Goal: Task Accomplishment & Management: Use online tool/utility

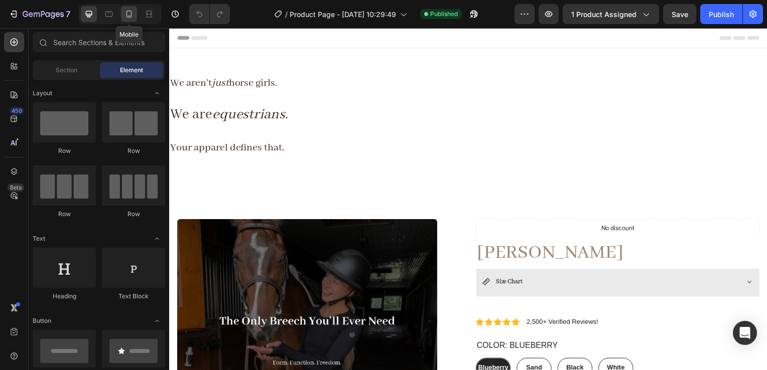
click at [127, 21] on div at bounding box center [129, 14] width 16 height 16
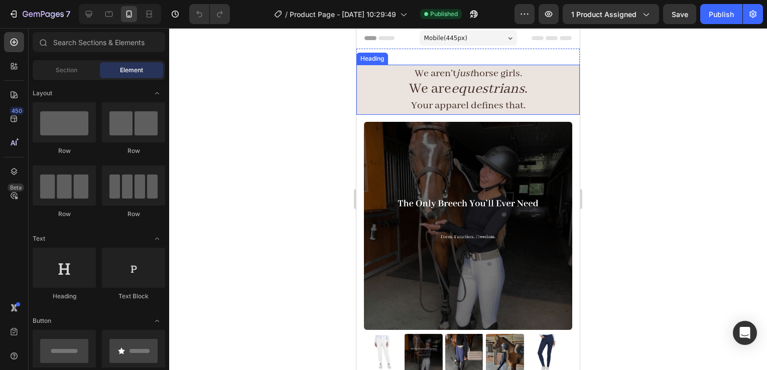
click at [540, 76] on h2 "We aren't just horse girls. We are equestrians . Your apparel defines that." at bounding box center [467, 90] width 223 height 50
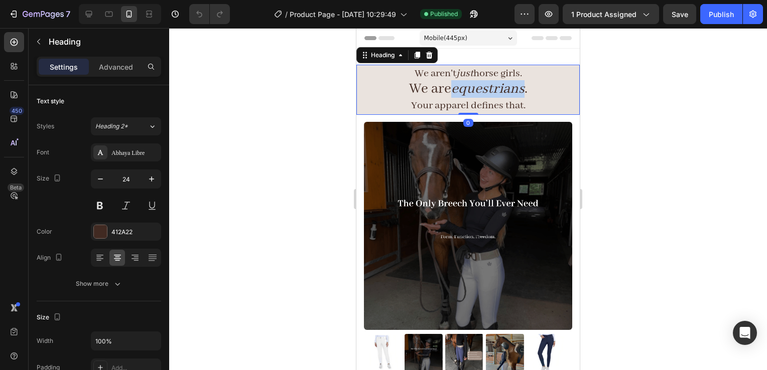
click at [469, 89] on icon "equestrians" at bounding box center [487, 89] width 73 height 18
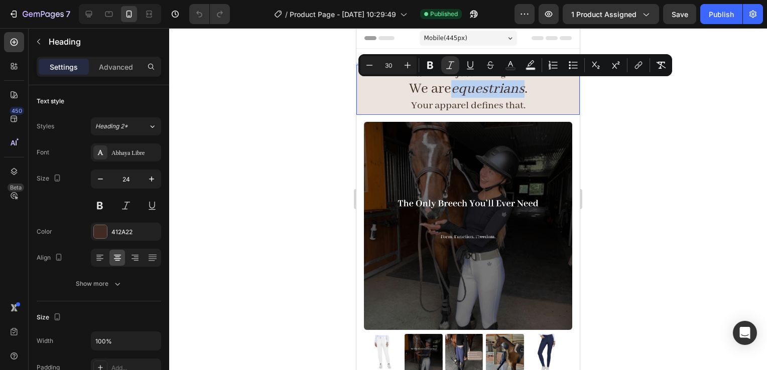
type input "22"
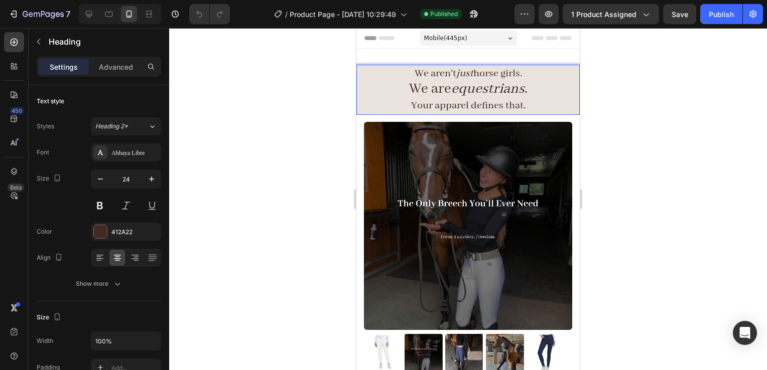
click at [420, 101] on span "Your apparel defines that." at bounding box center [468, 105] width 114 height 13
click at [415, 77] on span "We aren't just horse girls." at bounding box center [468, 73] width 107 height 13
click at [479, 74] on span "You aren't just horse girls." at bounding box center [468, 73] width 111 height 13
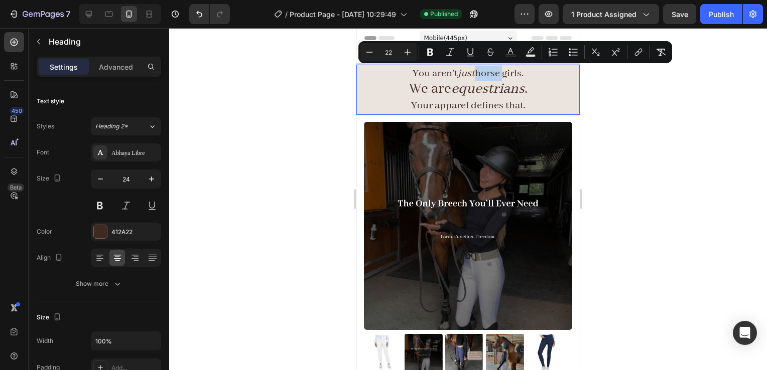
click at [424, 76] on span "You aren't just horse girls." at bounding box center [468, 73] width 111 height 13
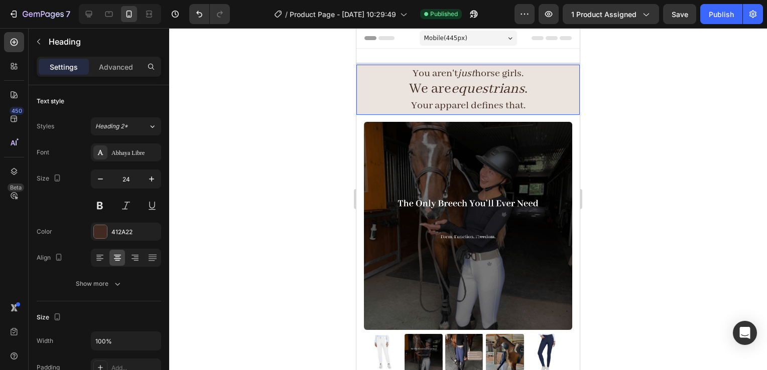
click at [420, 78] on span "You aren't just horse girls." at bounding box center [468, 73] width 111 height 13
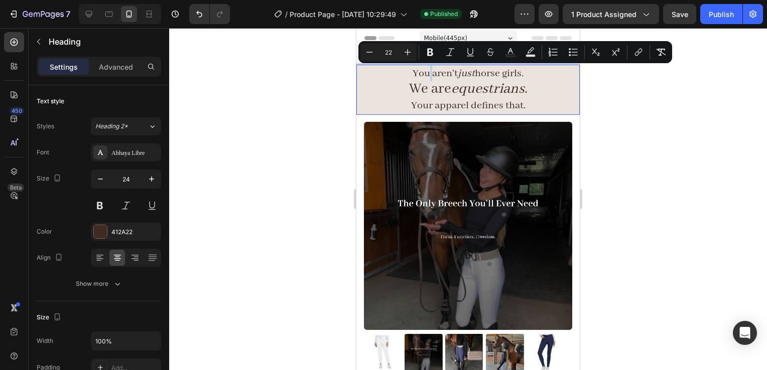
click at [425, 78] on span "You aren't just horse girls." at bounding box center [468, 73] width 111 height 13
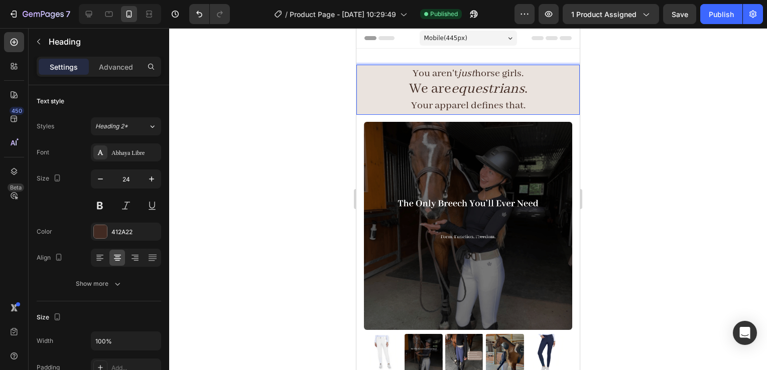
click at [413, 71] on span "You aren't just horse girls." at bounding box center [468, 73] width 111 height 13
click at [434, 78] on span "Not aren't just horse girls." at bounding box center [468, 73] width 109 height 13
click at [414, 75] on span "Not aren't just horse girls." at bounding box center [468, 73] width 109 height 13
click at [418, 78] on span "Not aren't just horse girls." at bounding box center [468, 73] width 109 height 13
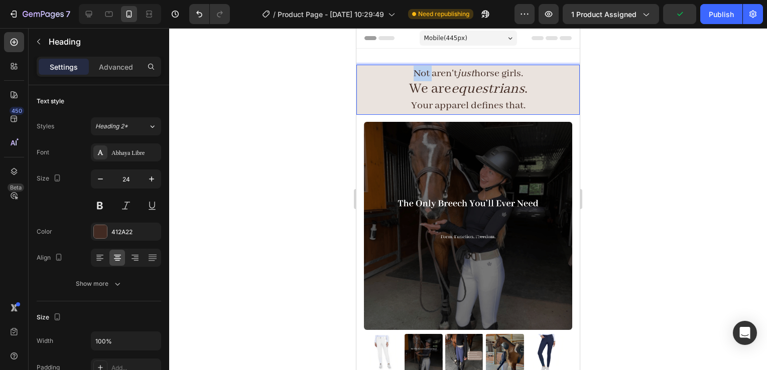
click at [418, 78] on span "Not aren't just horse girls." at bounding box center [468, 73] width 109 height 13
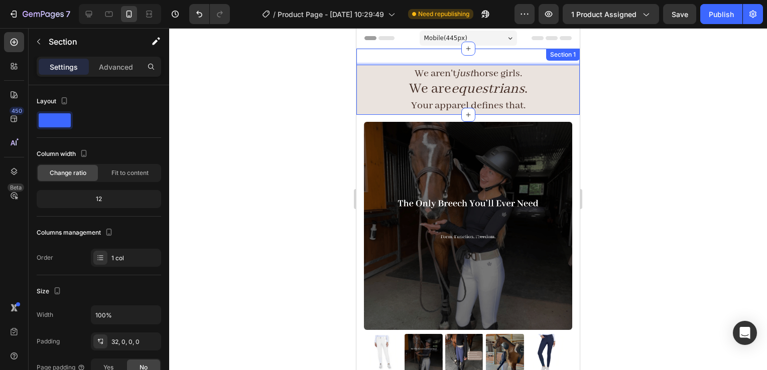
click at [406, 56] on div "We aren't just horse girls. We are equestrians . Your apparel defines that. Hea…" at bounding box center [467, 82] width 223 height 66
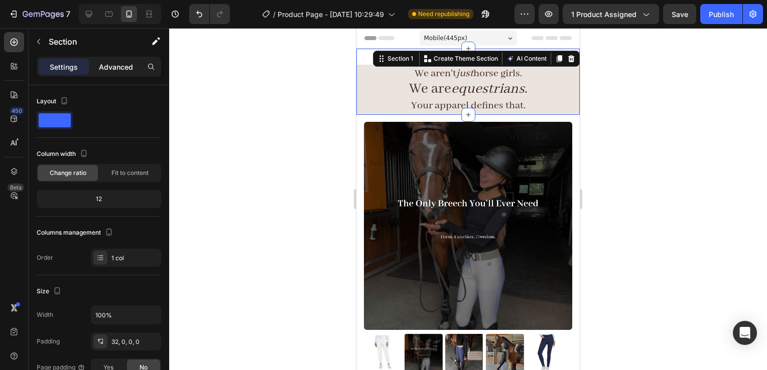
click at [118, 67] on p "Advanced" at bounding box center [116, 67] width 34 height 11
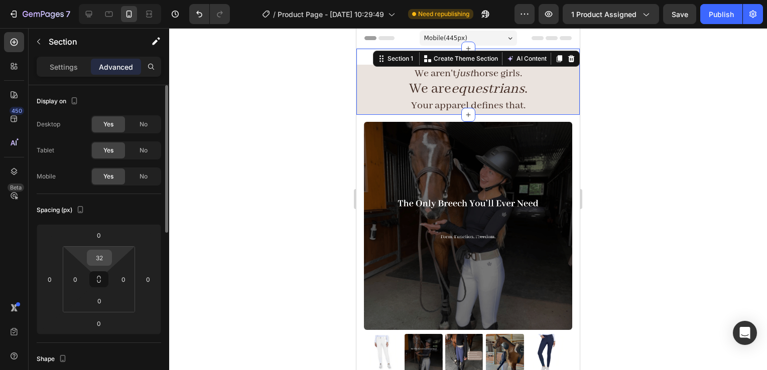
click at [97, 261] on input "32" at bounding box center [99, 258] width 20 height 15
type input "0"
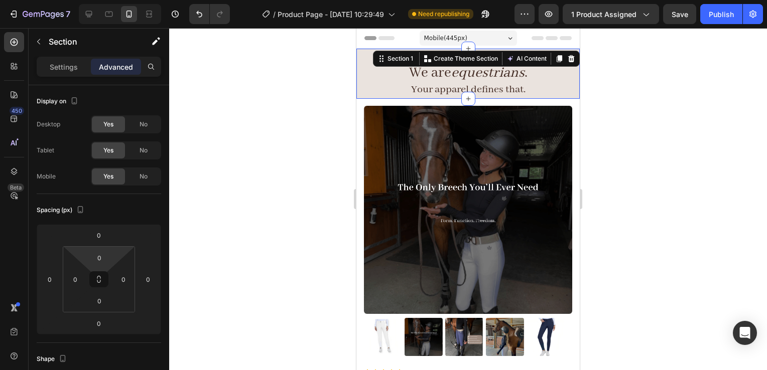
click at [697, 76] on div at bounding box center [468, 199] width 598 height 342
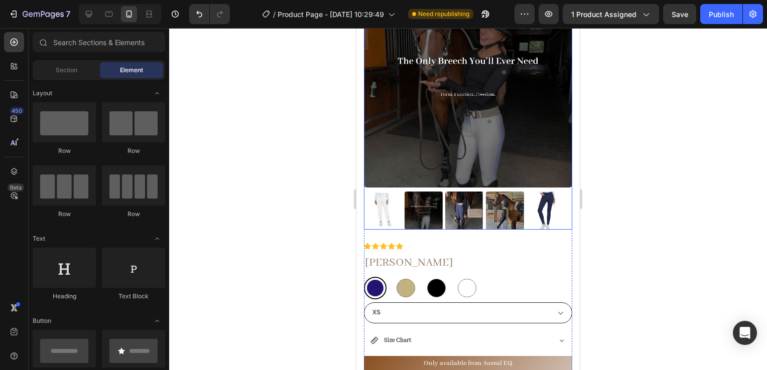
scroll to position [322, 0]
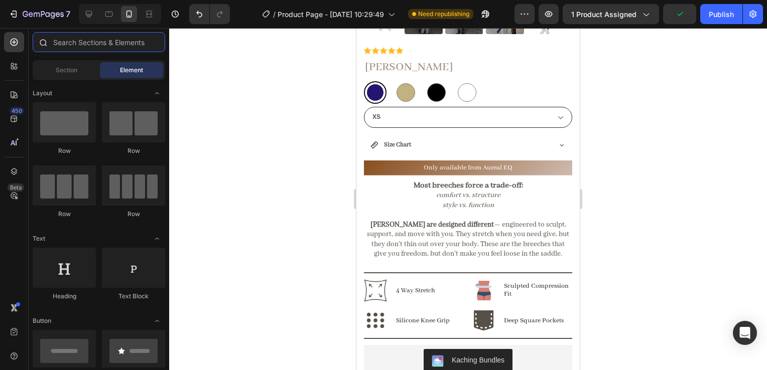
click at [78, 47] on input "text" at bounding box center [99, 42] width 133 height 20
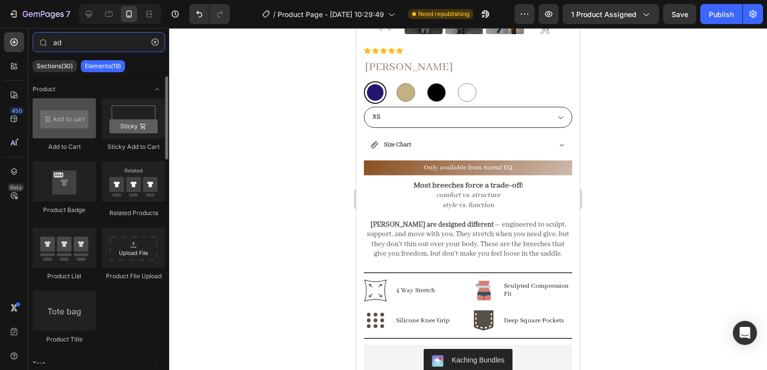
type input "ad"
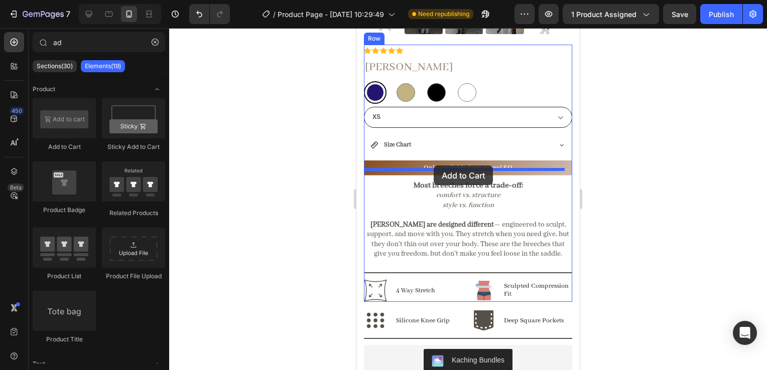
drag, startPoint x: 427, startPoint y: 146, endPoint x: 434, endPoint y: 166, distance: 21.3
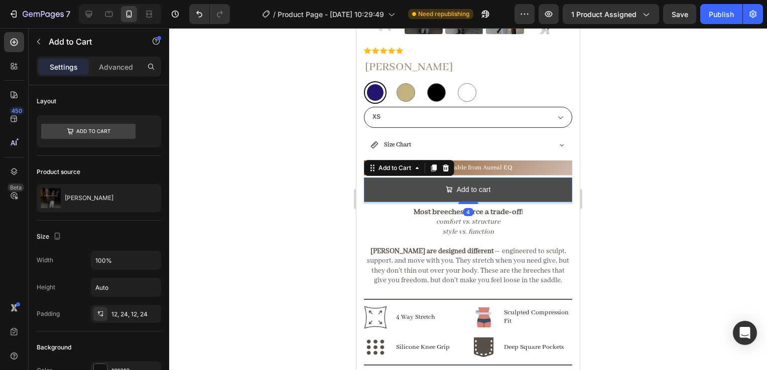
click at [413, 184] on button "Add to cart" at bounding box center [468, 190] width 208 height 25
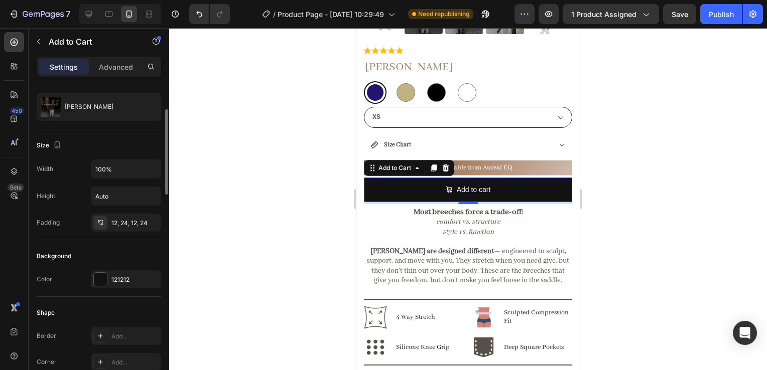
scroll to position [91, 0]
click at [116, 278] on div "121212" at bounding box center [125, 280] width 29 height 9
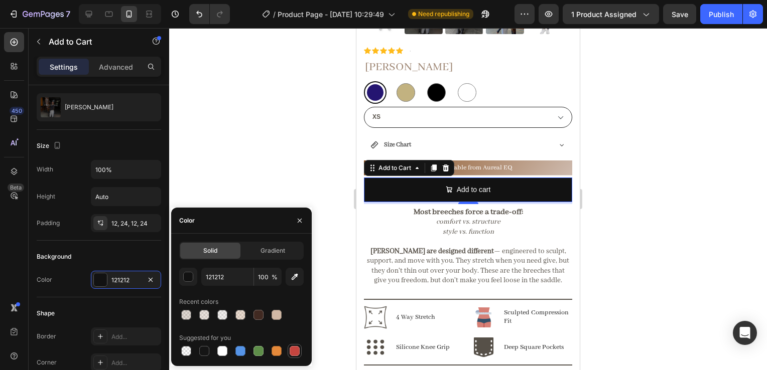
click at [295, 353] on div at bounding box center [295, 351] width 10 height 10
type input "C5453F"
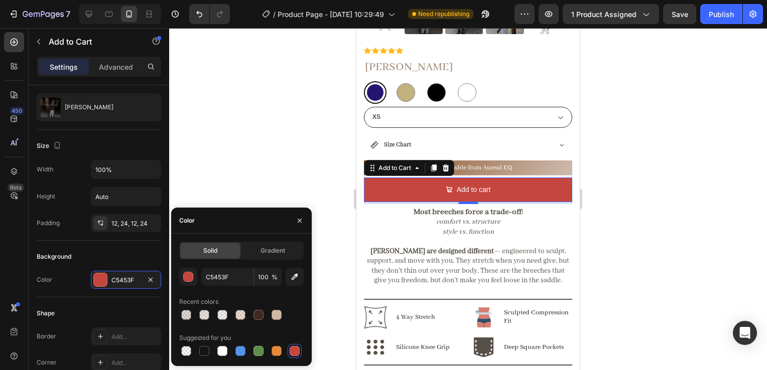
click at [600, 168] on div at bounding box center [468, 199] width 598 height 342
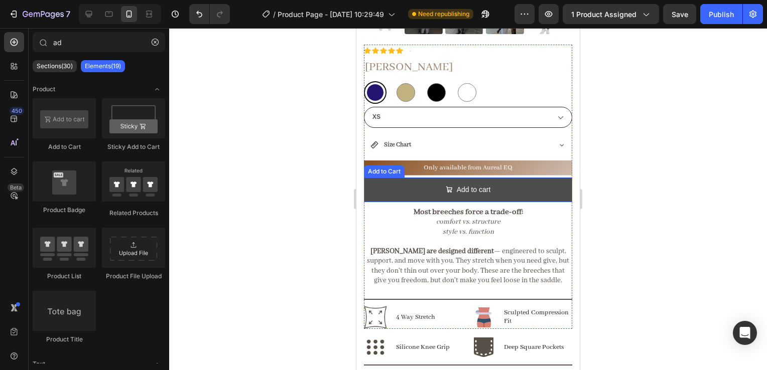
click at [535, 179] on button "Add to cart" at bounding box center [468, 190] width 208 height 25
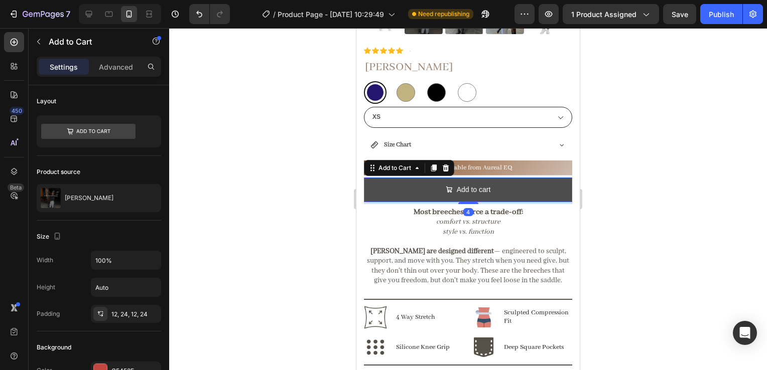
click at [470, 178] on button "Add to cart" at bounding box center [468, 190] width 208 height 25
click at [460, 184] on div "Add to cart" at bounding box center [474, 190] width 34 height 13
click at [460, 184] on p "Add to cart" at bounding box center [474, 190] width 34 height 13
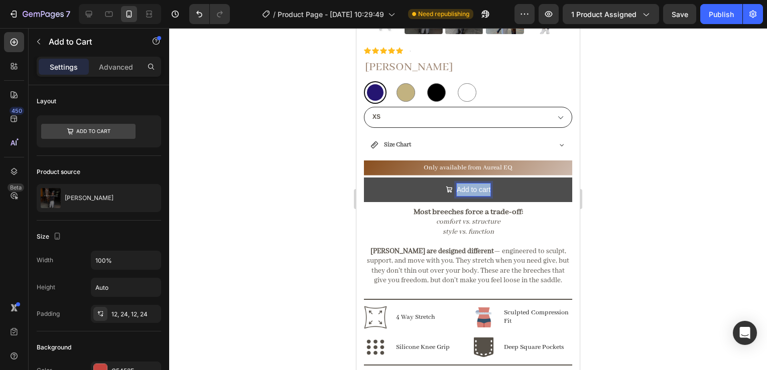
click at [460, 184] on p "Add to cart" at bounding box center [474, 190] width 34 height 13
click at [364, 178] on button "ORDER" at bounding box center [468, 190] width 208 height 25
click at [408, 186] on button "ORDER NOW" at bounding box center [468, 190] width 208 height 25
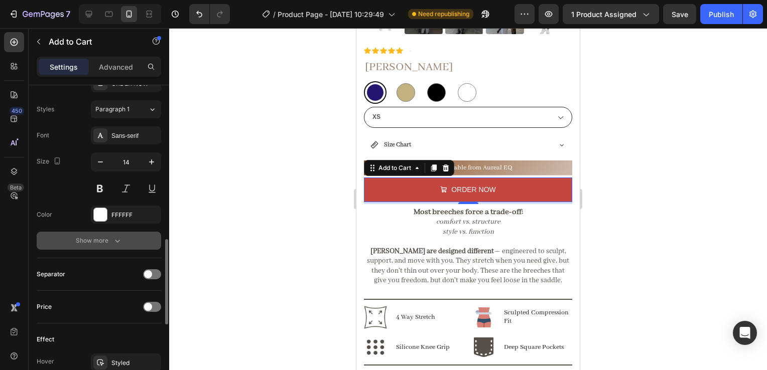
click at [110, 239] on div "Show more" at bounding box center [99, 241] width 47 height 10
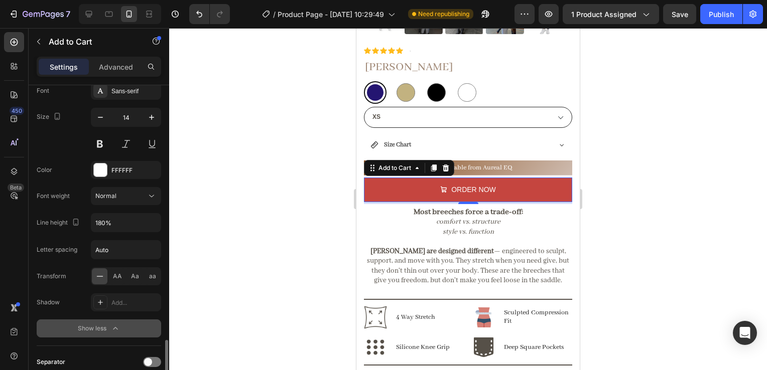
scroll to position [779, 0]
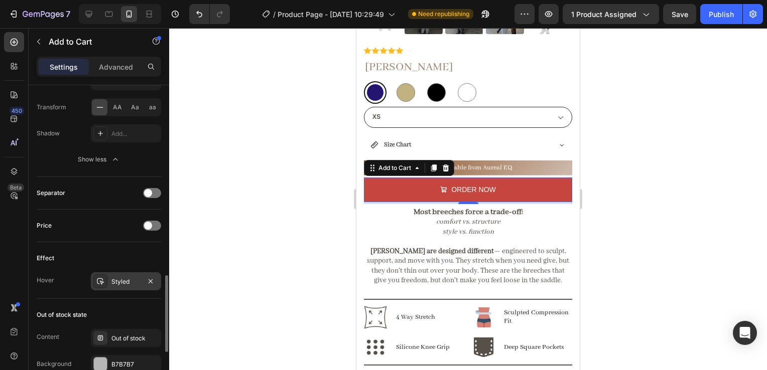
click at [135, 282] on div "Styled" at bounding box center [125, 282] width 29 height 9
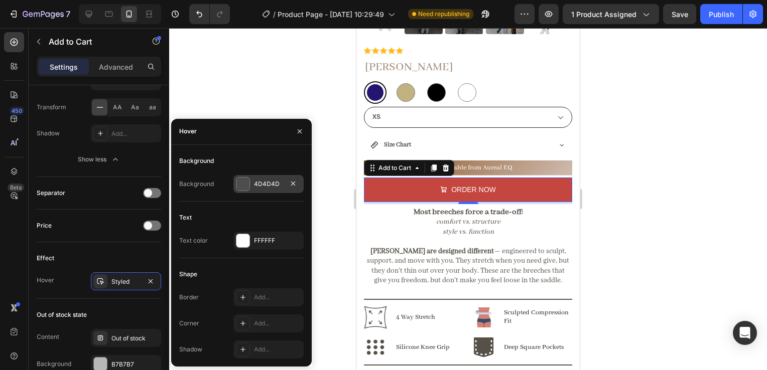
click at [258, 184] on div "4D4D4D" at bounding box center [268, 184] width 29 height 9
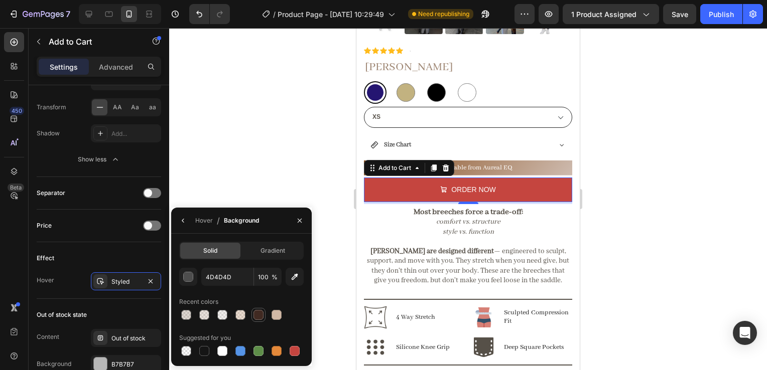
click at [255, 316] on div at bounding box center [259, 315] width 10 height 10
type input "412A22"
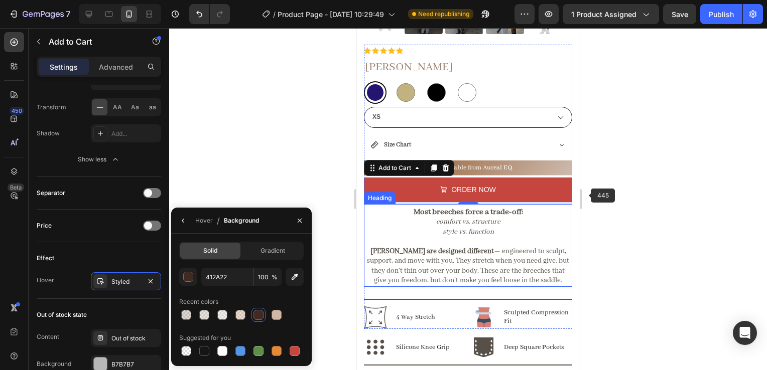
click at [594, 197] on div at bounding box center [468, 199] width 598 height 342
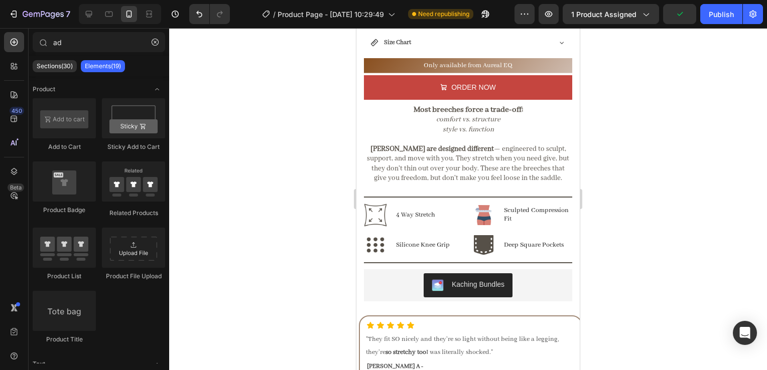
scroll to position [610, 0]
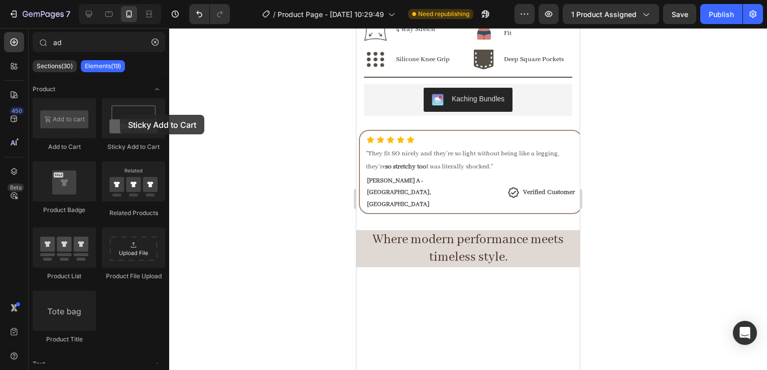
drag, startPoint x: 120, startPoint y: 115, endPoint x: 315, endPoint y: 224, distance: 223.9
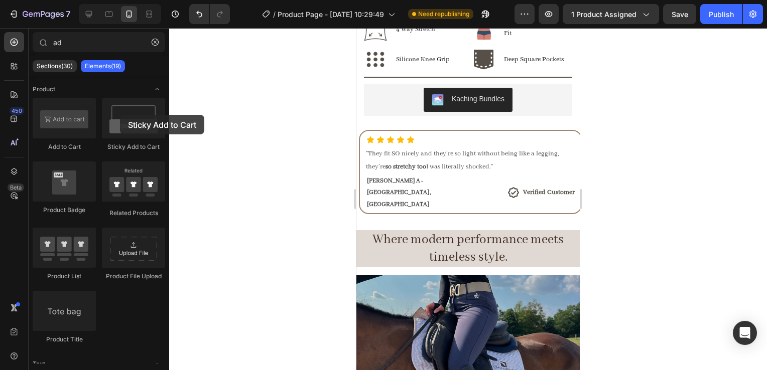
click at [315, 0] on div "7 Version history / Product Page - [DATE] 10:29:49 Need republishing Preview 1 …" at bounding box center [383, 0] width 767 height 0
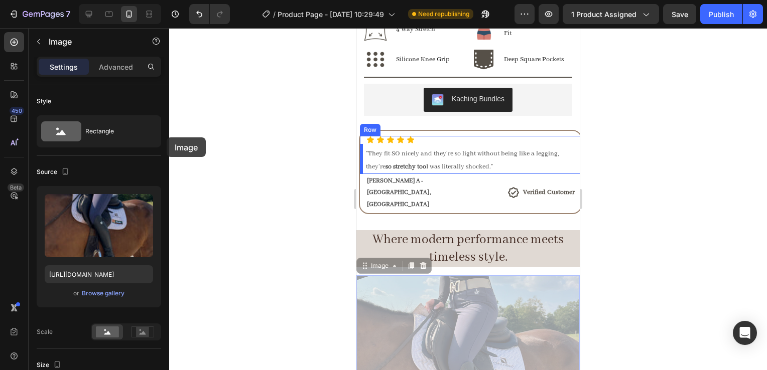
drag, startPoint x: 453, startPoint y: 343, endPoint x: 167, endPoint y: 138, distance: 352.6
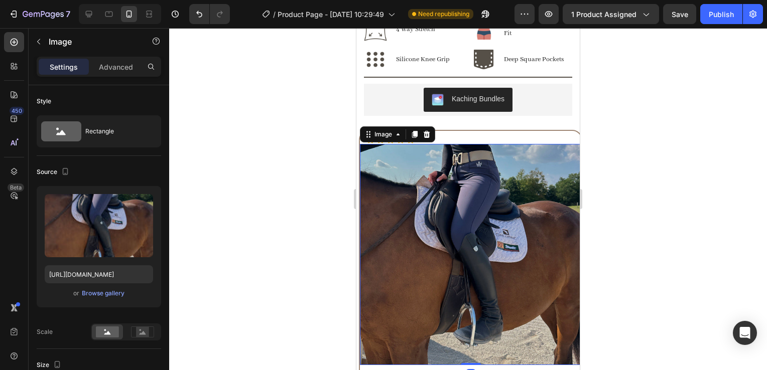
click at [663, 137] on div at bounding box center [468, 199] width 598 height 342
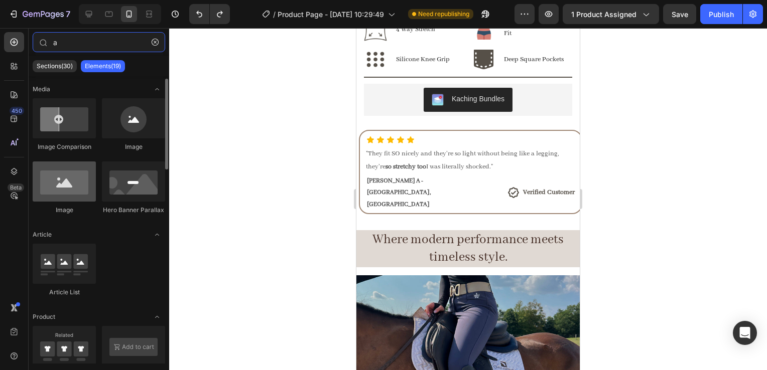
scroll to position [2, 0]
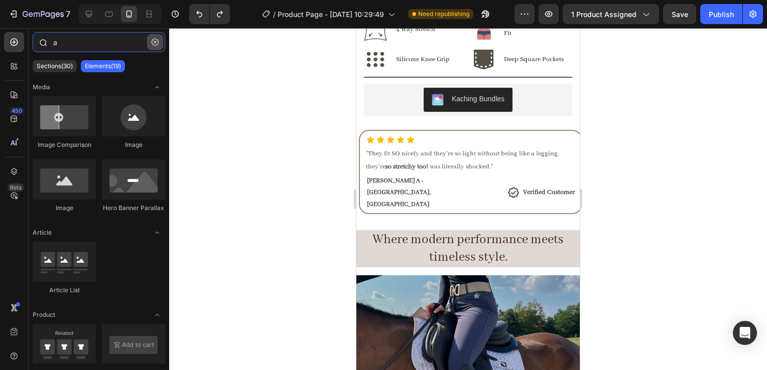
type input "a"
click at [149, 48] on button "button" at bounding box center [155, 42] width 16 height 16
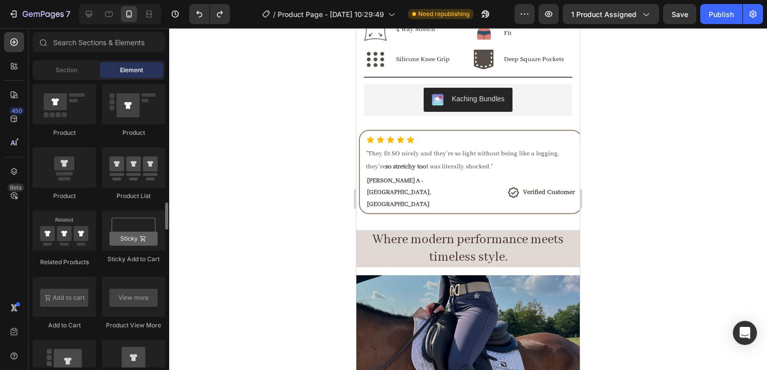
scroll to position [1345, 0]
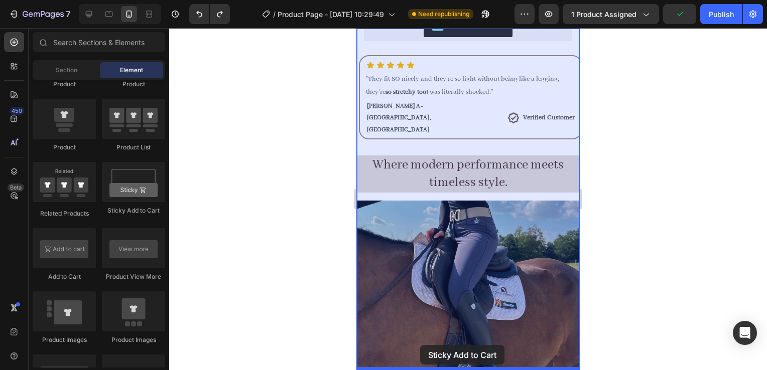
drag, startPoint x: 483, startPoint y: 208, endPoint x: 421, endPoint y: 347, distance: 152.8
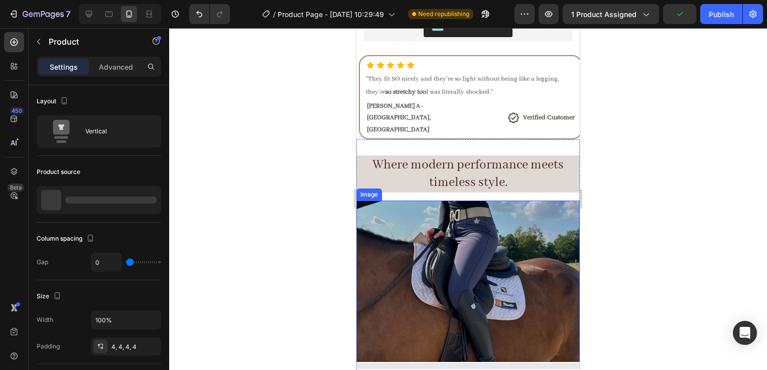
scroll to position [694, 0]
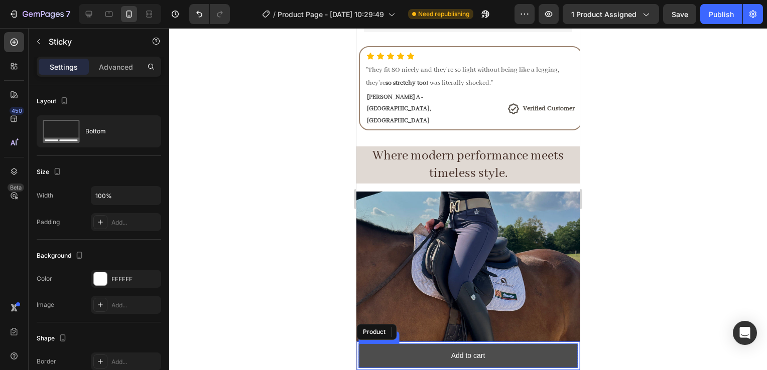
click at [410, 354] on button "Add to cart" at bounding box center [467, 356] width 219 height 25
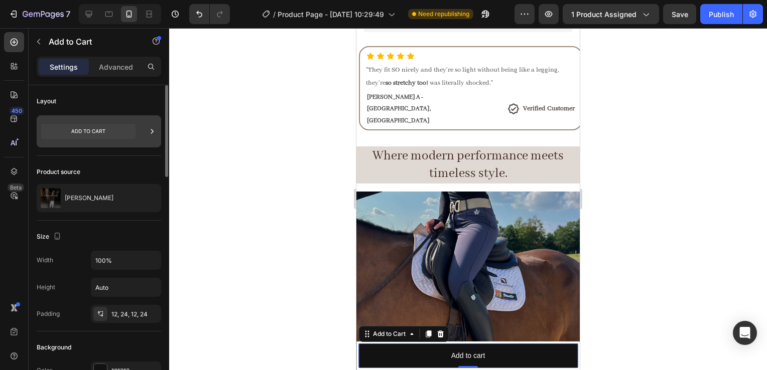
click at [135, 128] on icon at bounding box center [88, 131] width 94 height 15
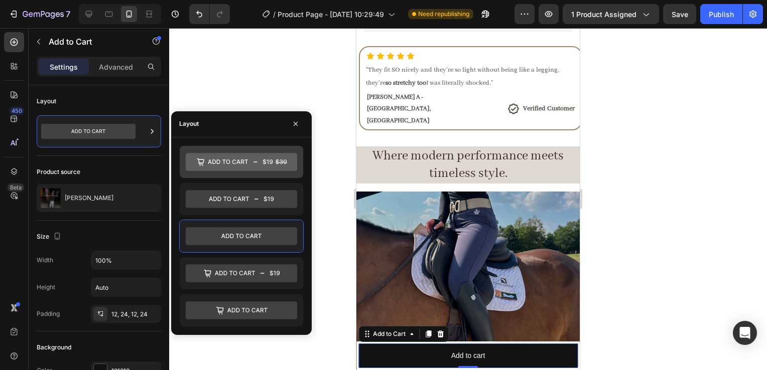
click at [244, 156] on icon at bounding box center [241, 162] width 111 height 18
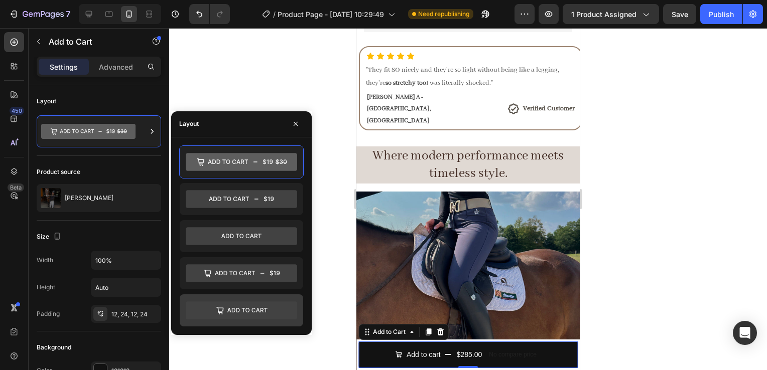
click at [251, 314] on icon at bounding box center [241, 311] width 111 height 18
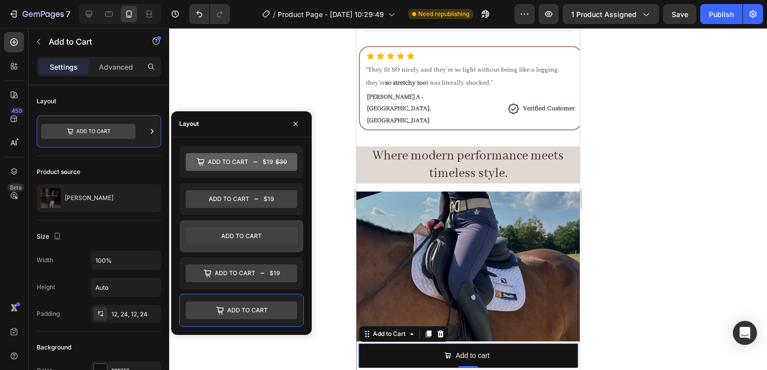
click at [256, 241] on icon at bounding box center [241, 236] width 111 height 18
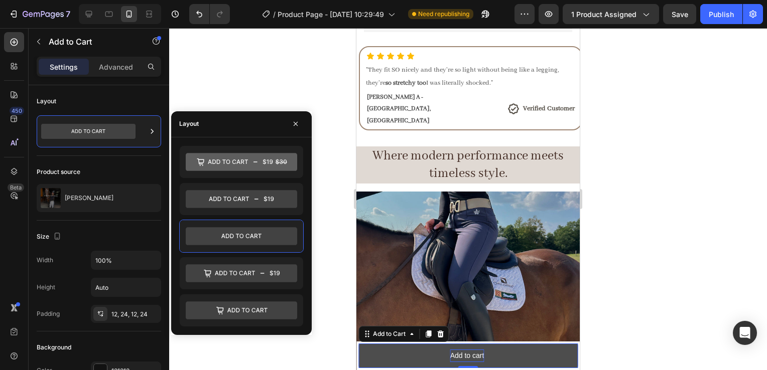
click at [474, 357] on div "Add to cart" at bounding box center [467, 356] width 34 height 13
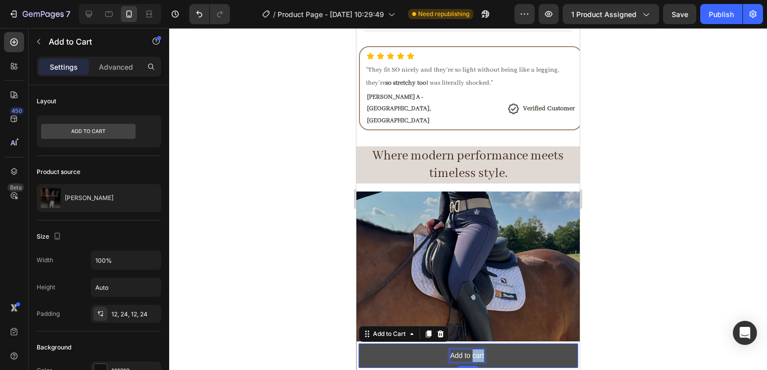
click at [474, 357] on p "Add to cart" at bounding box center [467, 356] width 34 height 13
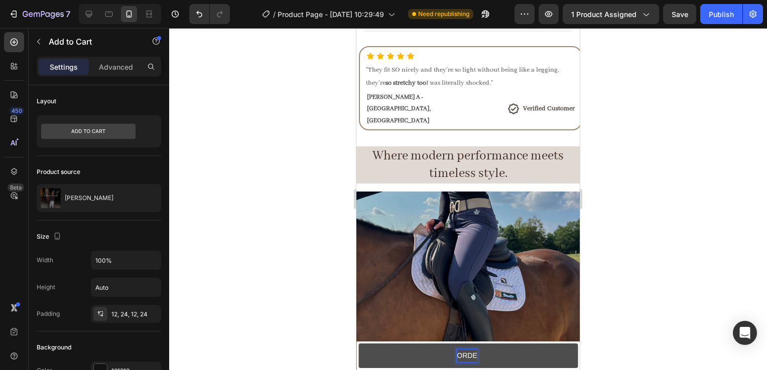
click at [358, 344] on button "ORDE" at bounding box center [467, 356] width 219 height 25
click at [358, 344] on button "ORDER YOURs" at bounding box center [467, 356] width 219 height 25
click at [358, 344] on button "ORDER YOURS" at bounding box center [467, 356] width 219 height 25
click at [369, 356] on button "ORDER YOURS NOW" at bounding box center [467, 356] width 219 height 25
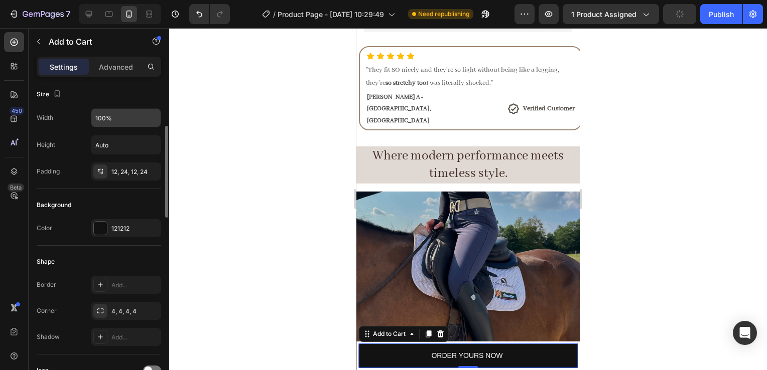
scroll to position [142, 0]
click at [122, 234] on div "121212" at bounding box center [126, 229] width 70 height 18
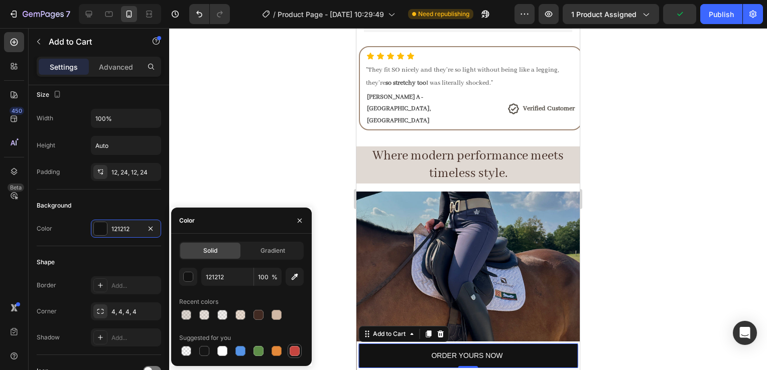
click at [290, 349] on div at bounding box center [295, 351] width 10 height 10
type input "C5453F"
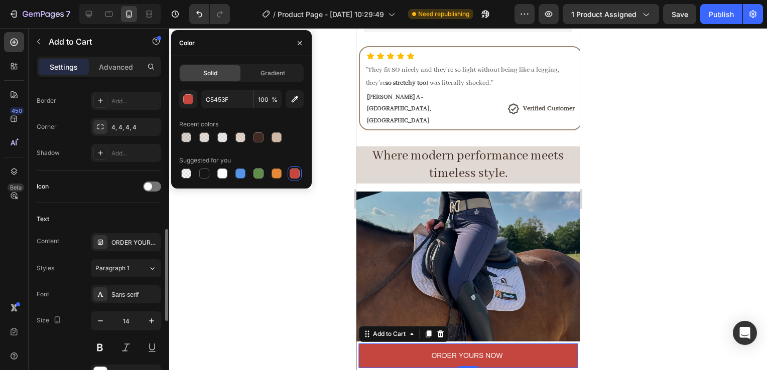
scroll to position [422, 0]
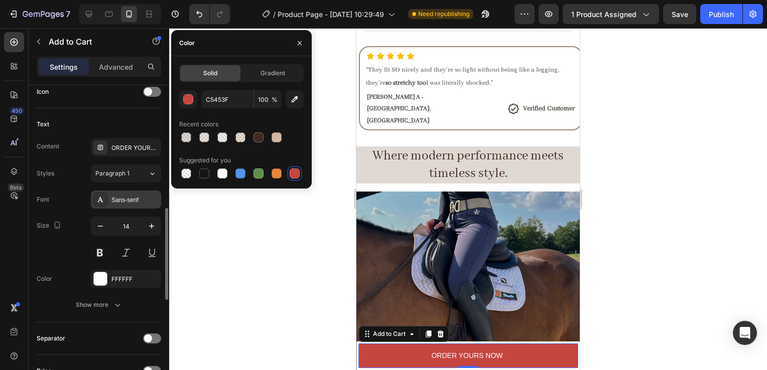
click at [122, 191] on div "Sans-serif" at bounding box center [126, 200] width 70 height 18
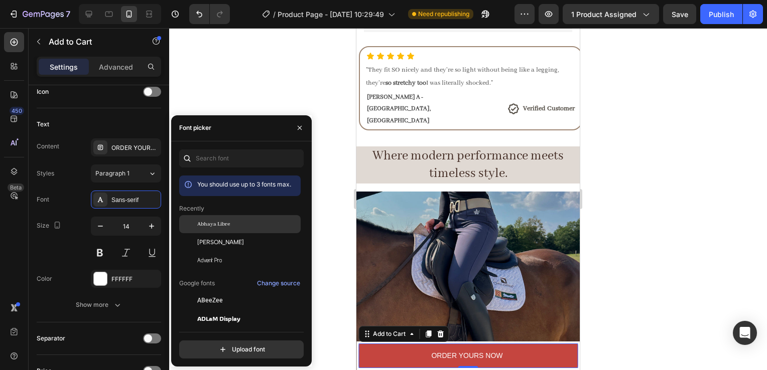
click at [212, 292] on div "Abhaya Libre" at bounding box center [239, 301] width 121 height 18
click at [213, 220] on span "Abhaya Libre" at bounding box center [213, 224] width 33 height 9
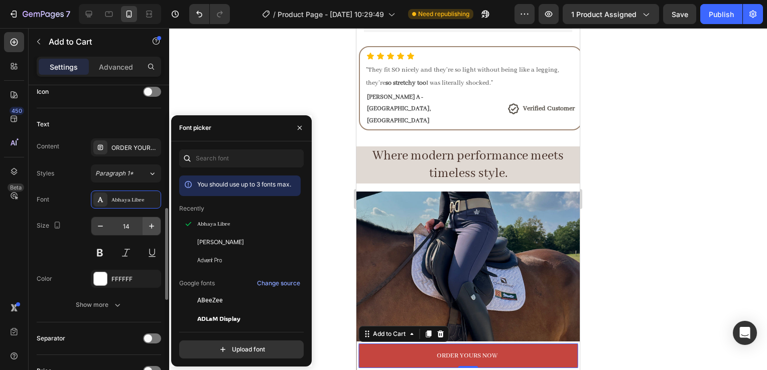
click at [147, 228] on icon "button" at bounding box center [152, 226] width 10 height 10
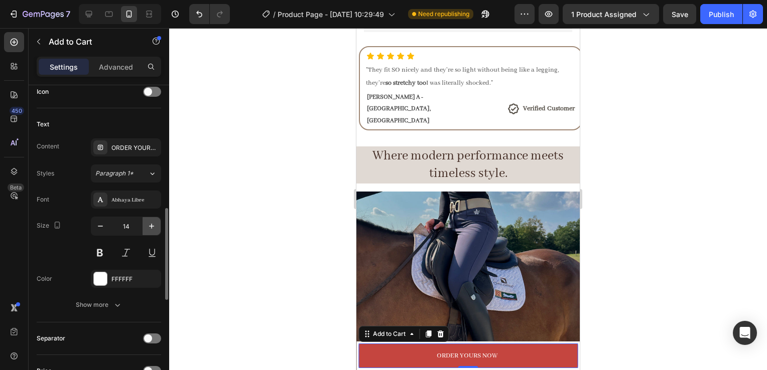
click at [147, 228] on icon "button" at bounding box center [152, 226] width 10 height 10
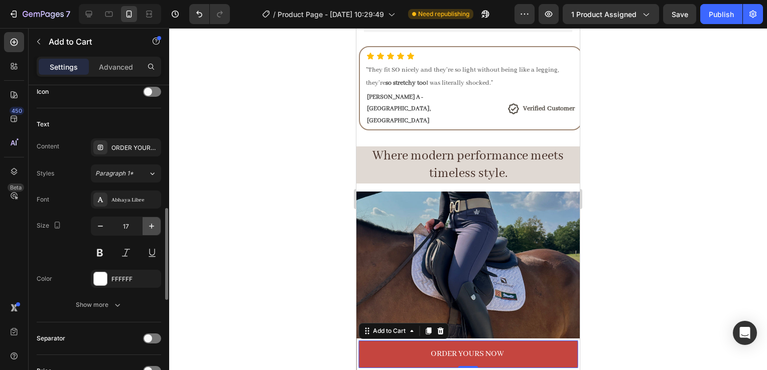
click at [147, 228] on icon "button" at bounding box center [152, 226] width 10 height 10
type input "18"
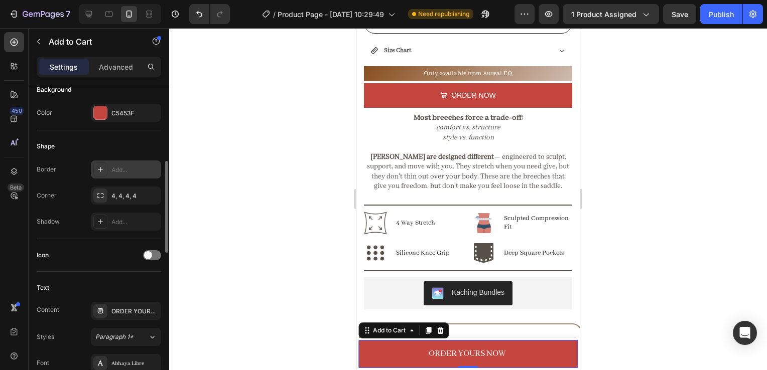
scroll to position [258, 0]
click at [118, 311] on div "ORDER YOURS NOW" at bounding box center [134, 311] width 47 height 9
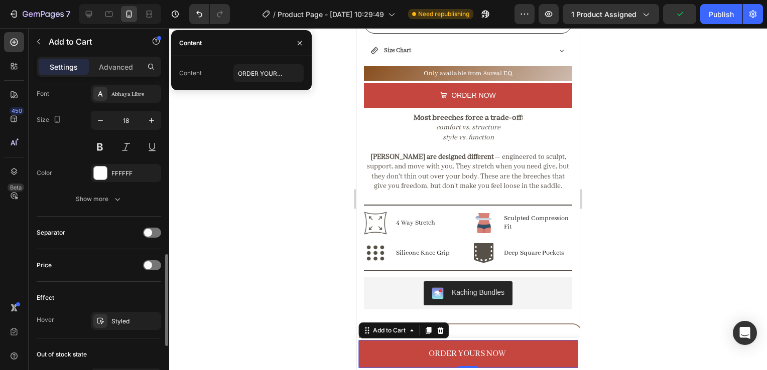
scroll to position [541, 0]
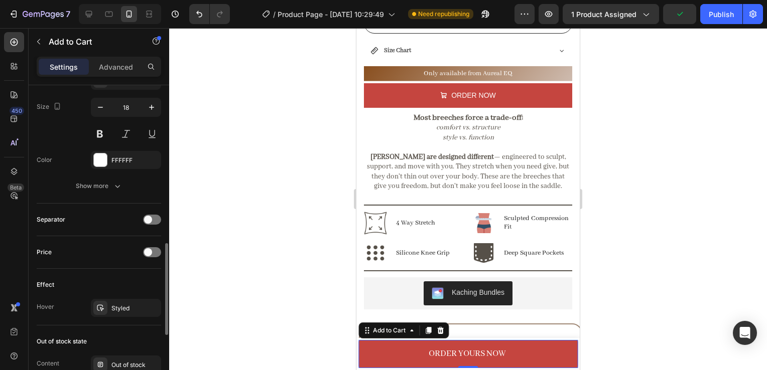
click at [130, 294] on div "Effect Hover Styled" at bounding box center [99, 297] width 124 height 57
click at [123, 304] on div "Styled" at bounding box center [125, 308] width 29 height 9
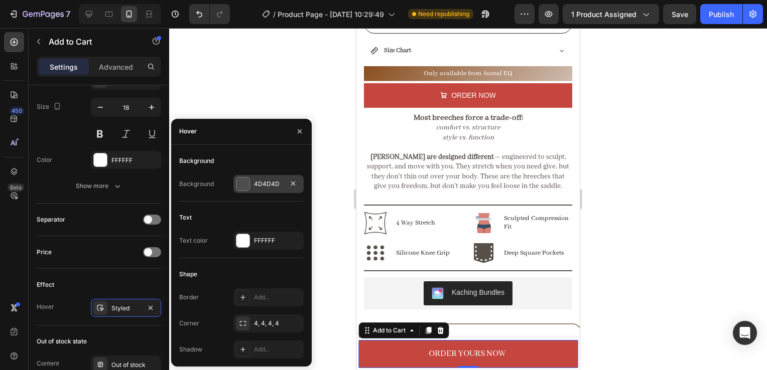
click at [266, 184] on div "4D4D4D" at bounding box center [268, 184] width 29 height 9
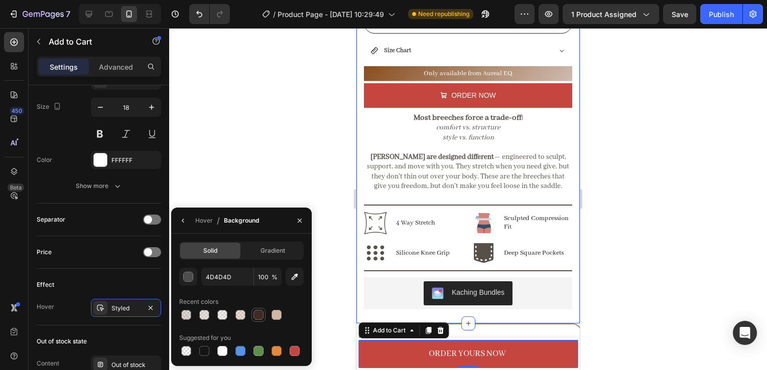
click at [259, 318] on div at bounding box center [259, 315] width 10 height 10
type input "412A22"
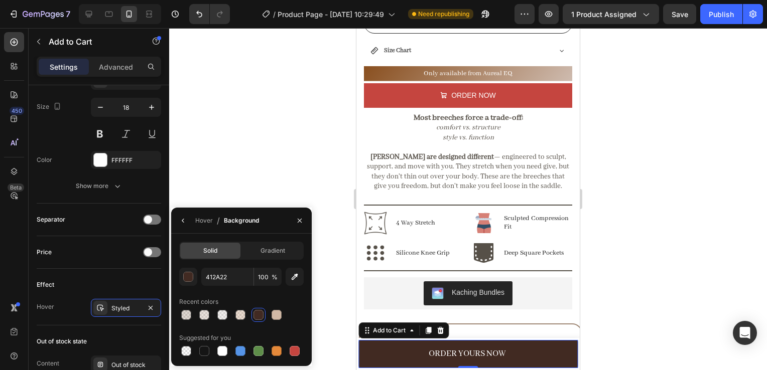
click at [419, 352] on button "ORDER YOURS NOW" at bounding box center [467, 354] width 219 height 28
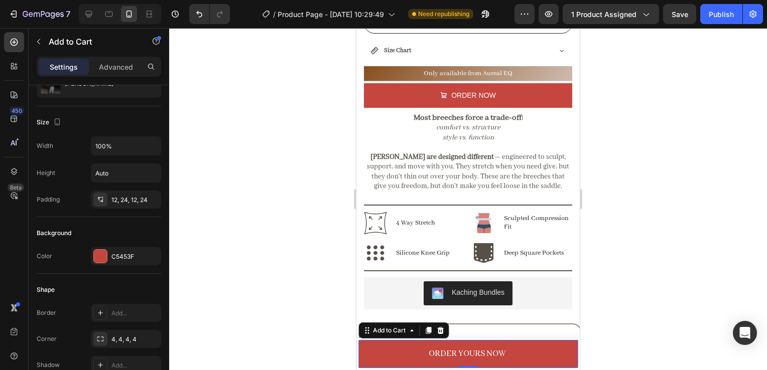
scroll to position [0, 0]
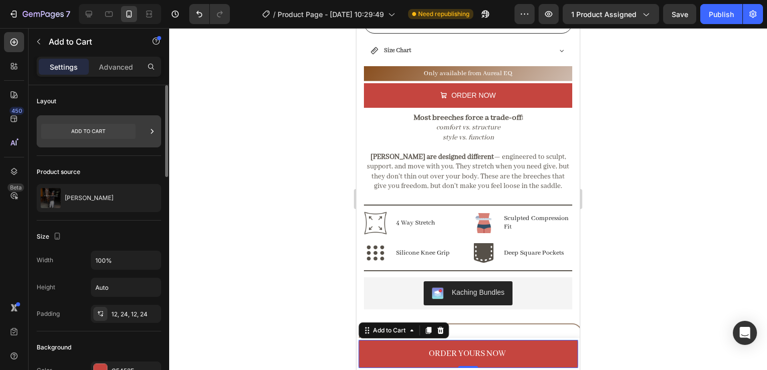
click at [155, 136] on div at bounding box center [152, 131] width 10 height 32
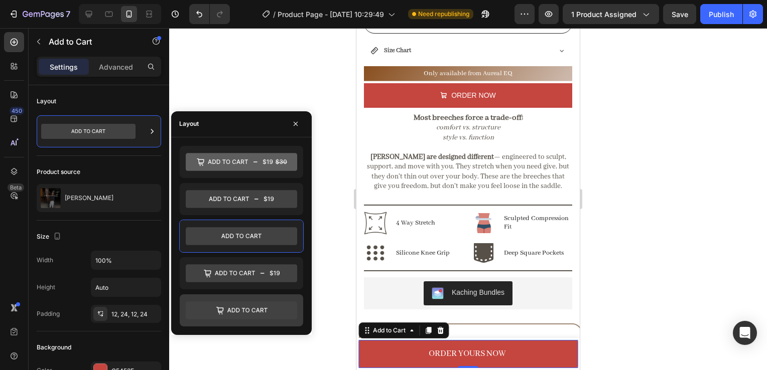
click at [237, 303] on icon at bounding box center [241, 311] width 111 height 18
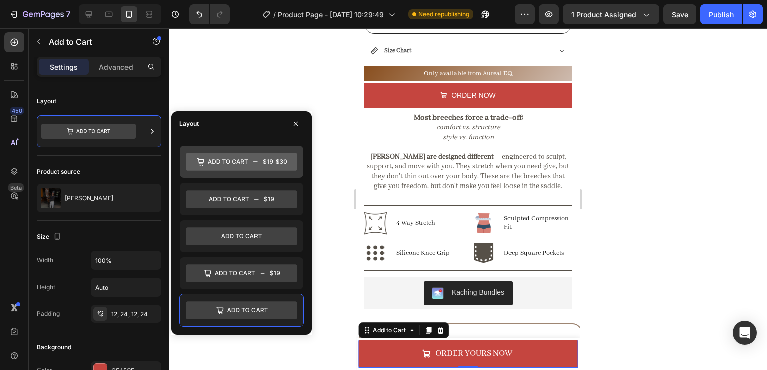
click at [240, 161] on icon at bounding box center [241, 162] width 111 height 18
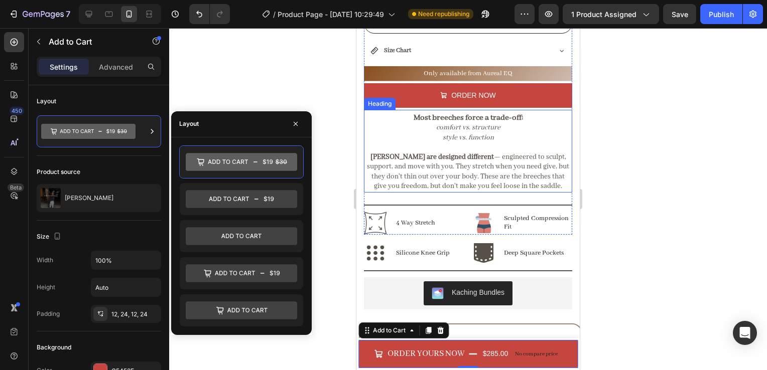
click at [499, 161] on h2 "Most breeches force a trade-off: comfort vs. structure style vs. function [PERS…" at bounding box center [468, 152] width 208 height 80
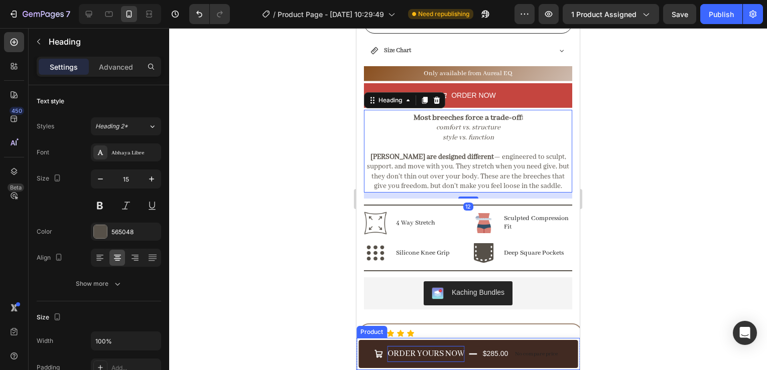
click at [405, 353] on p "ORDER YOURS NOW" at bounding box center [426, 354] width 77 height 16
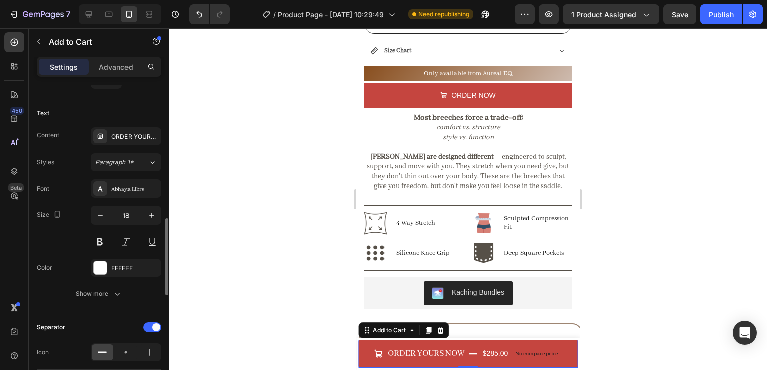
scroll to position [518, 0]
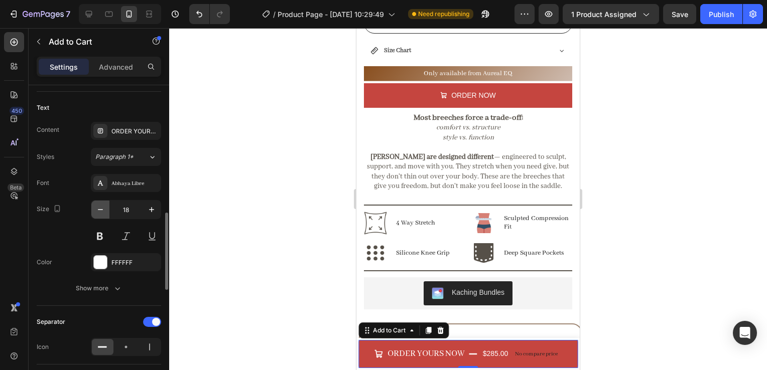
click at [101, 209] on icon "button" at bounding box center [100, 209] width 5 height 1
type input "16"
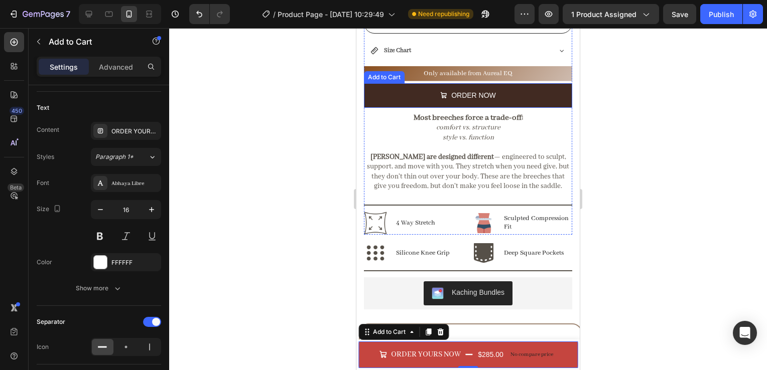
click at [414, 89] on button "ORDER NOW" at bounding box center [468, 95] width 208 height 25
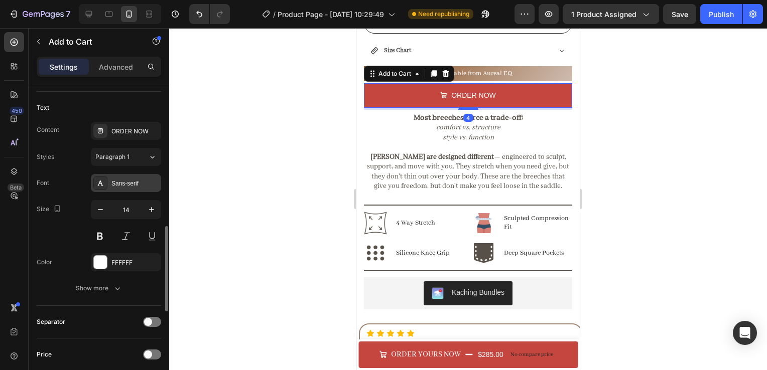
click at [140, 184] on div "Sans-serif" at bounding box center [134, 183] width 47 height 9
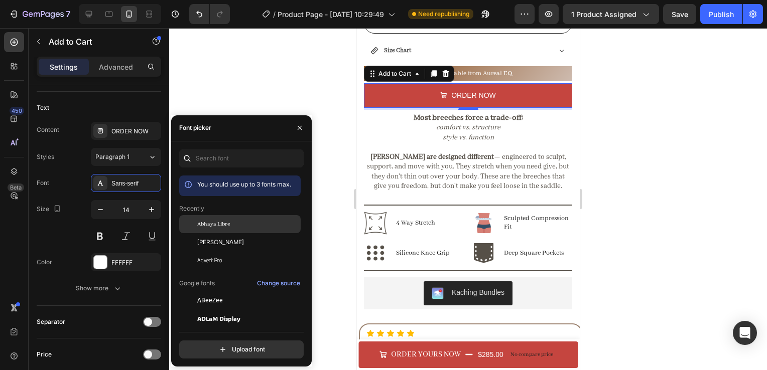
click at [215, 226] on span "Abhaya Libre" at bounding box center [213, 224] width 33 height 9
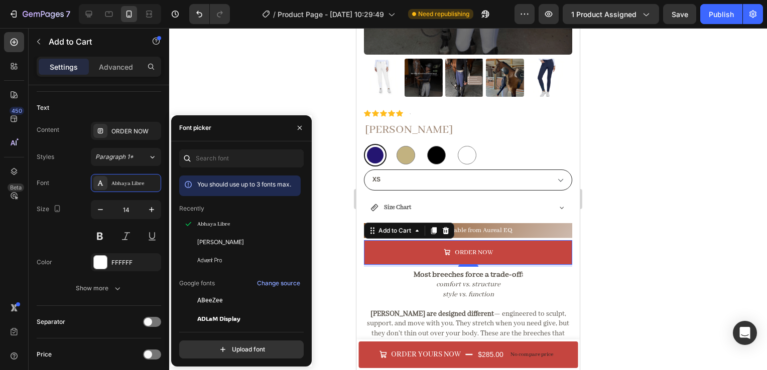
scroll to position [254, 0]
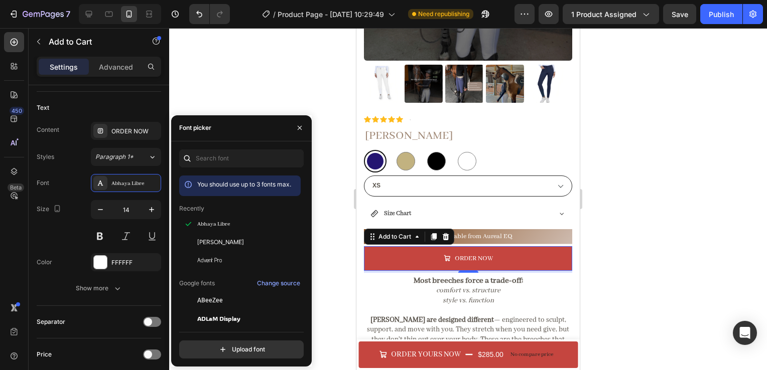
click at [692, 208] on div at bounding box center [468, 199] width 598 height 342
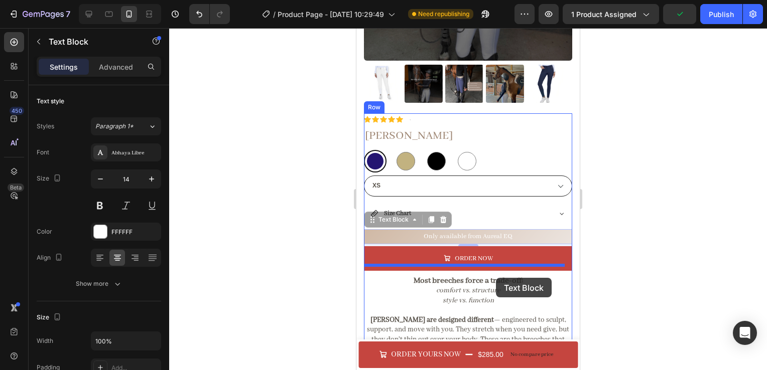
drag, startPoint x: 529, startPoint y: 233, endPoint x: 496, endPoint y: 278, distance: 55.6
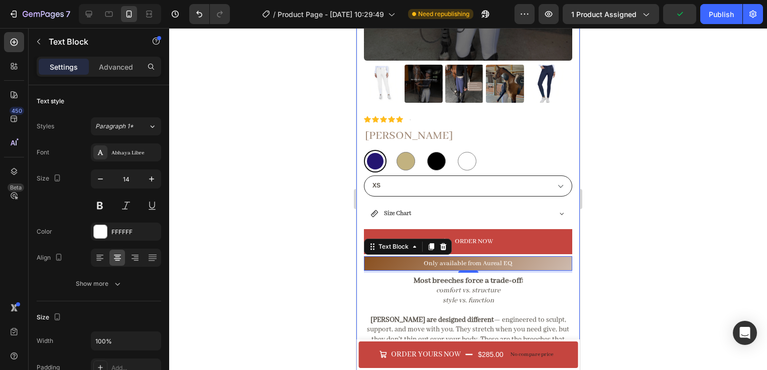
click at [623, 266] on div at bounding box center [468, 199] width 598 height 342
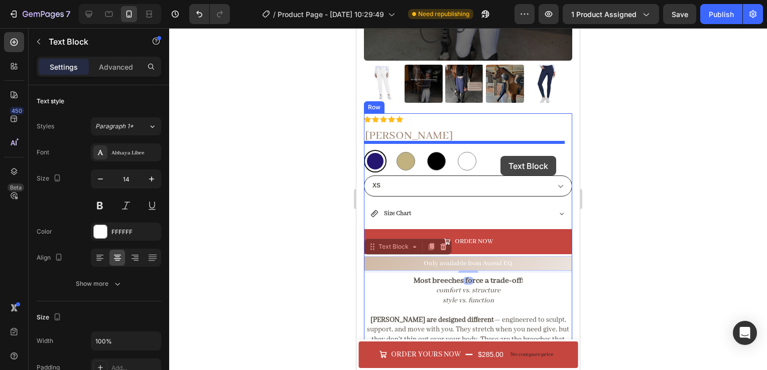
drag, startPoint x: 509, startPoint y: 198, endPoint x: 544, endPoint y: 155, distance: 55.7
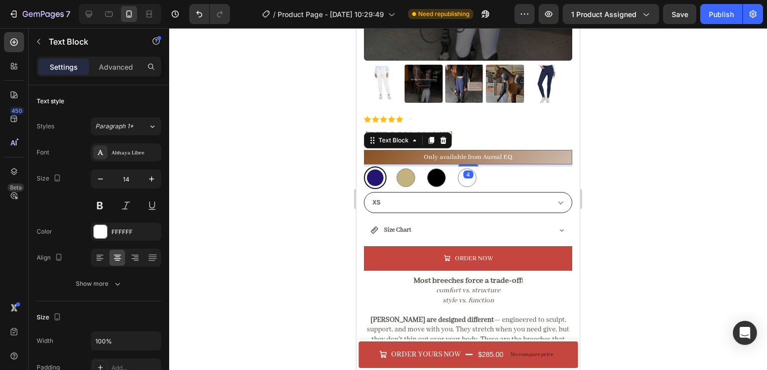
click at [641, 165] on div at bounding box center [468, 199] width 598 height 342
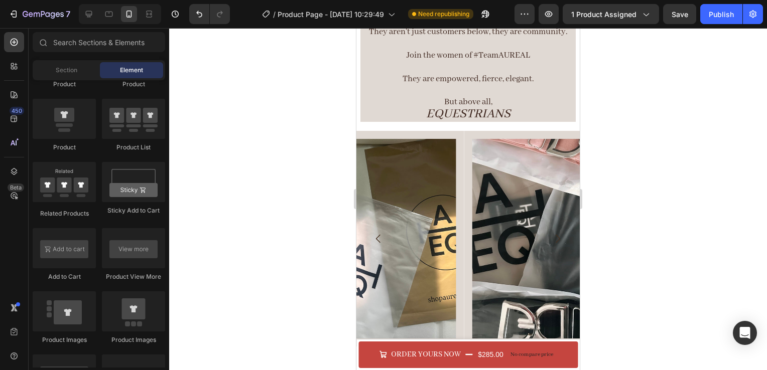
scroll to position [958, 0]
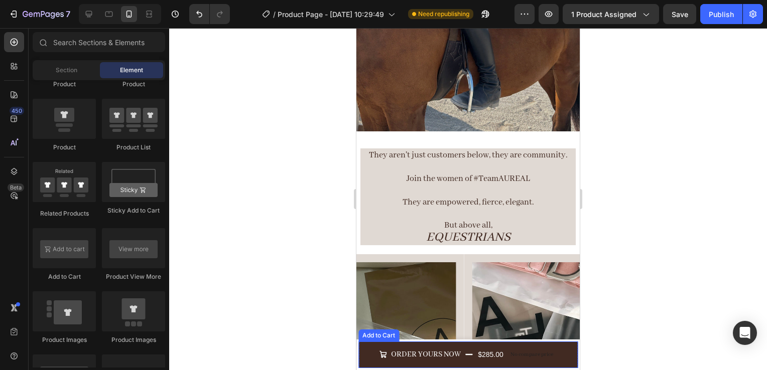
click at [481, 350] on div "$285.00" at bounding box center [491, 355] width 28 height 15
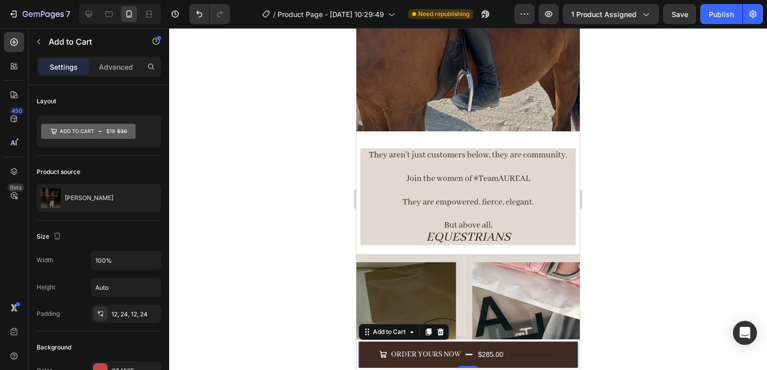
click at [537, 355] on p "No compare price" at bounding box center [532, 355] width 43 height 6
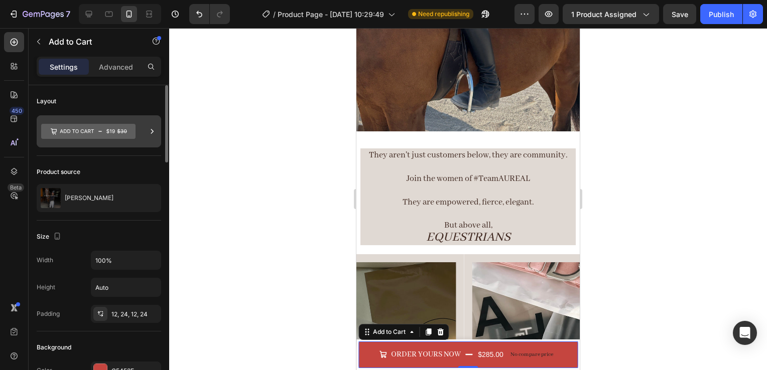
click at [143, 130] on div at bounding box center [99, 131] width 124 height 32
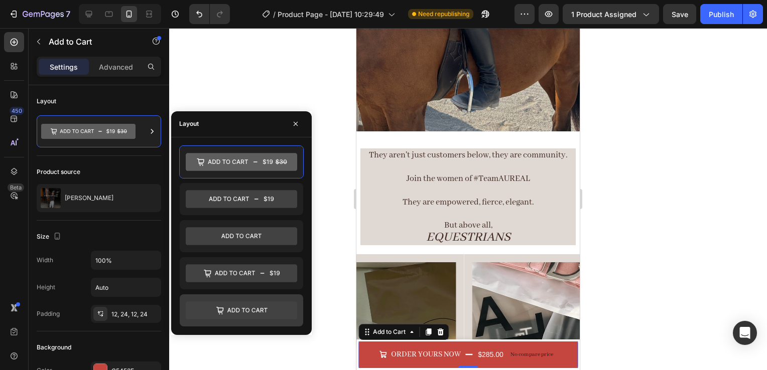
drag, startPoint x: 260, startPoint y: 233, endPoint x: 235, endPoint y: 320, distance: 90.6
click at [235, 320] on div at bounding box center [241, 237] width 124 height 182
click at [235, 314] on icon at bounding box center [241, 311] width 111 height 18
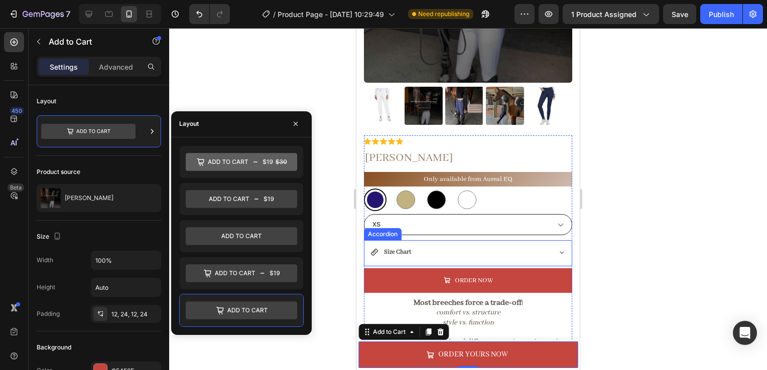
scroll to position [350, 0]
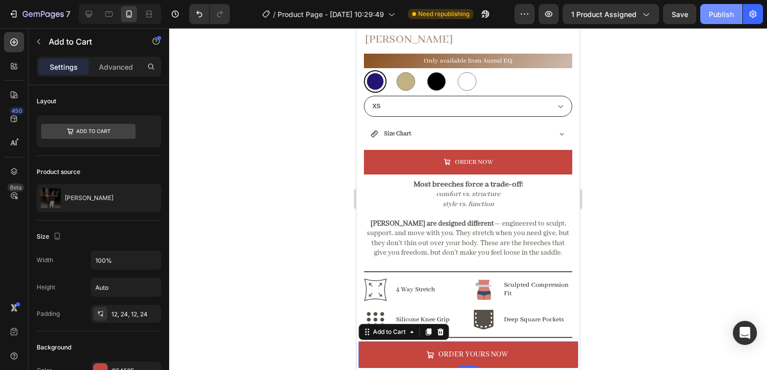
click at [722, 14] on div "Publish" at bounding box center [721, 14] width 25 height 11
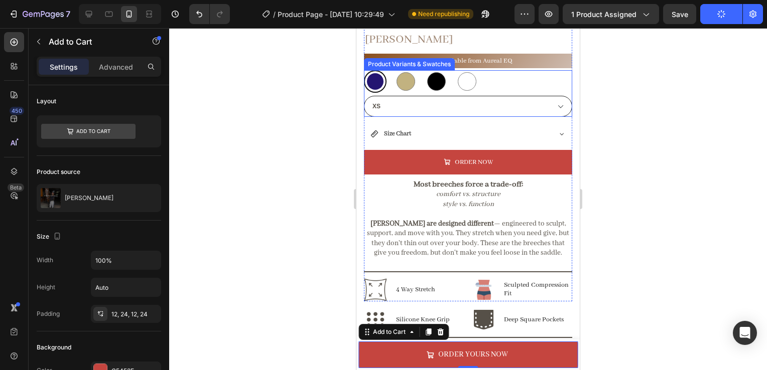
scroll to position [293, 0]
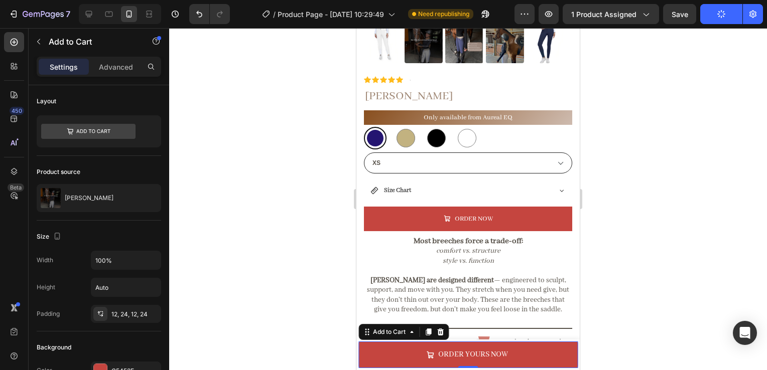
click at [680, 228] on div at bounding box center [468, 199] width 598 height 342
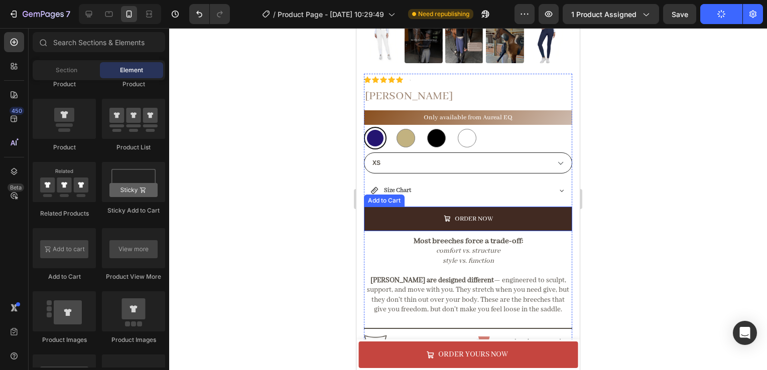
scroll to position [438, 0]
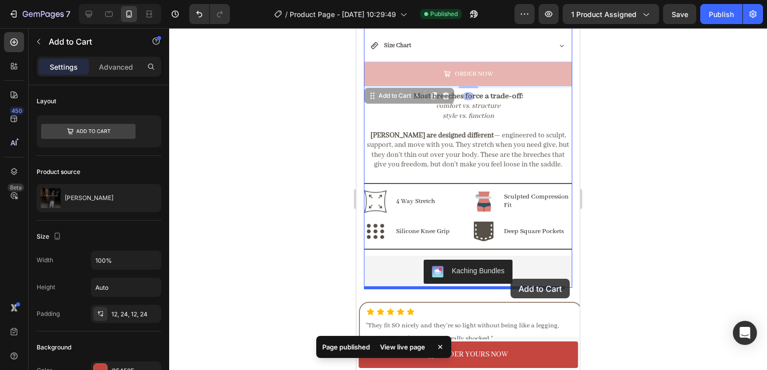
drag, startPoint x: 506, startPoint y: 173, endPoint x: 510, endPoint y: 279, distance: 106.0
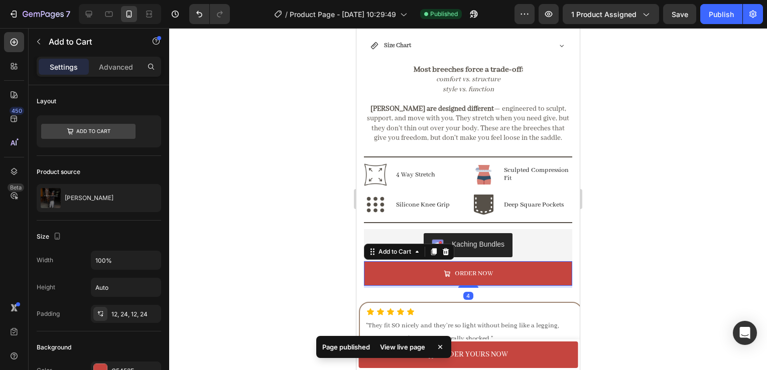
click at [626, 217] on div at bounding box center [468, 199] width 598 height 342
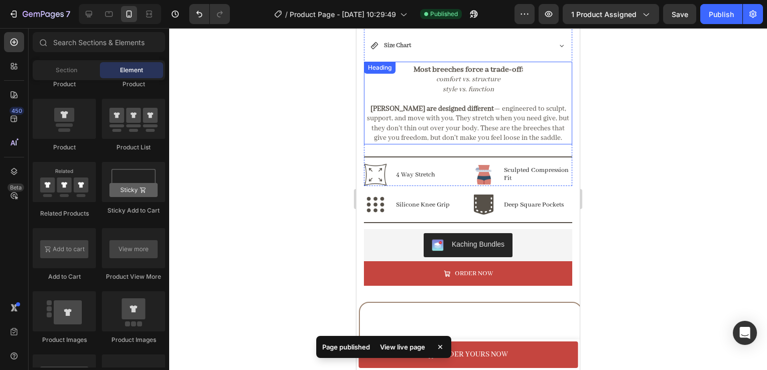
scroll to position [293, 0]
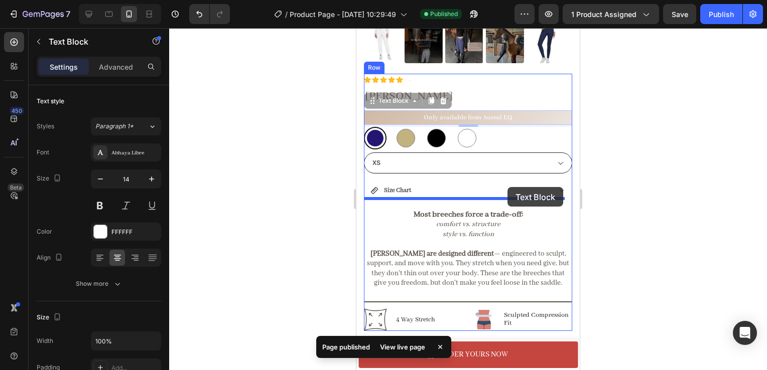
drag, startPoint x: 517, startPoint y: 105, endPoint x: 508, endPoint y: 184, distance: 79.3
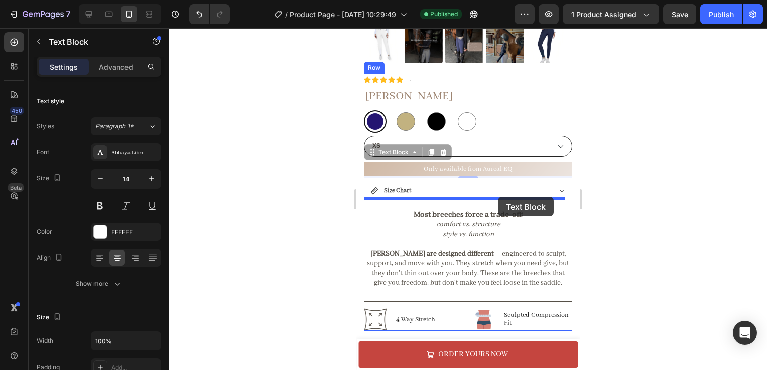
drag, startPoint x: 498, startPoint y: 160, endPoint x: 498, endPoint y: 197, distance: 37.1
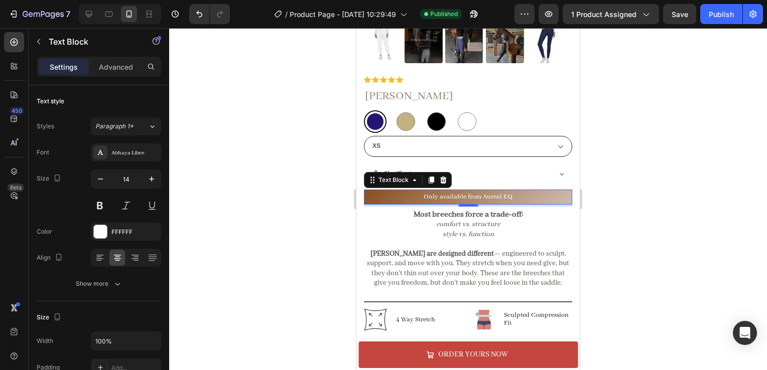
click at [651, 187] on div at bounding box center [468, 199] width 598 height 342
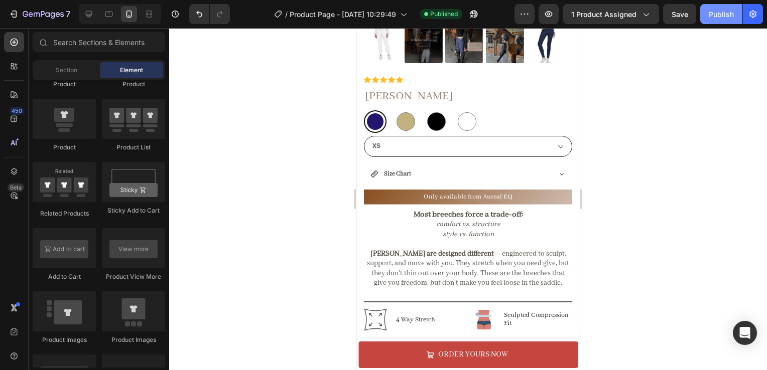
click at [726, 16] on div "Publish" at bounding box center [721, 14] width 25 height 11
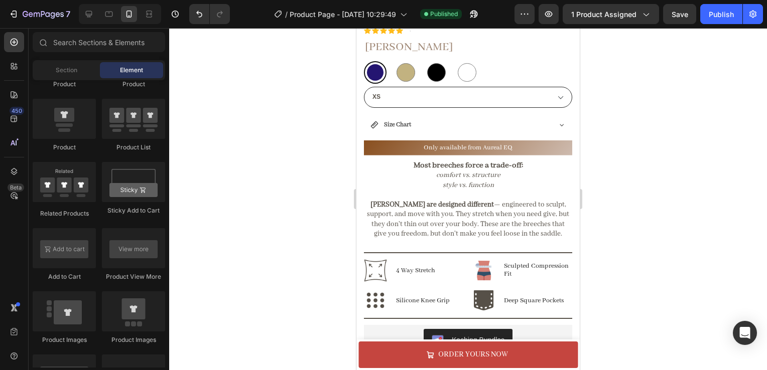
scroll to position [341, 0]
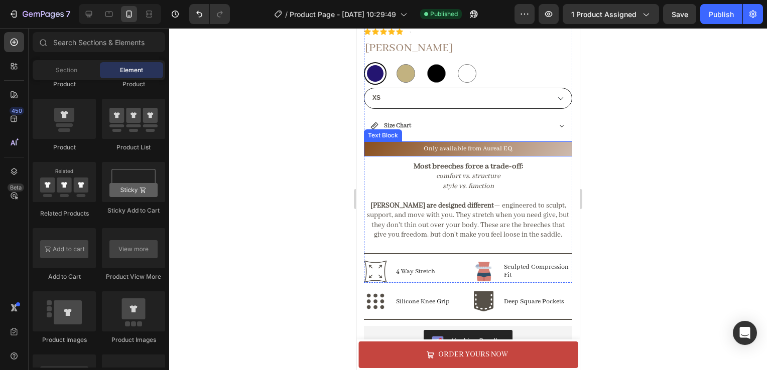
click at [393, 143] on p "Only available from Aureal EQ" at bounding box center [468, 149] width 206 height 13
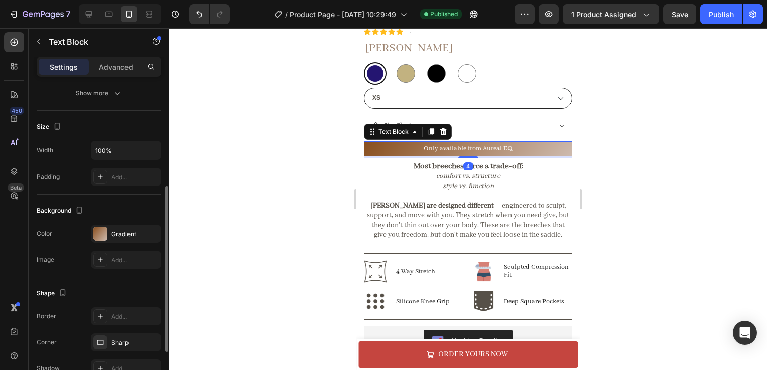
scroll to position [191, 0]
click at [111, 229] on div "Gradient" at bounding box center [125, 233] width 29 height 9
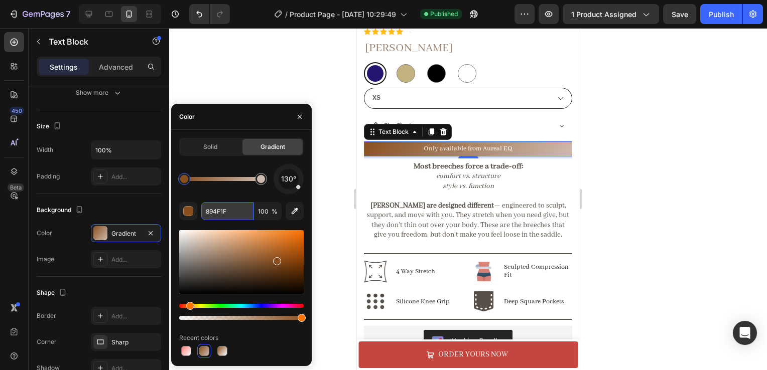
click at [222, 210] on input "894F1F" at bounding box center [227, 211] width 52 height 18
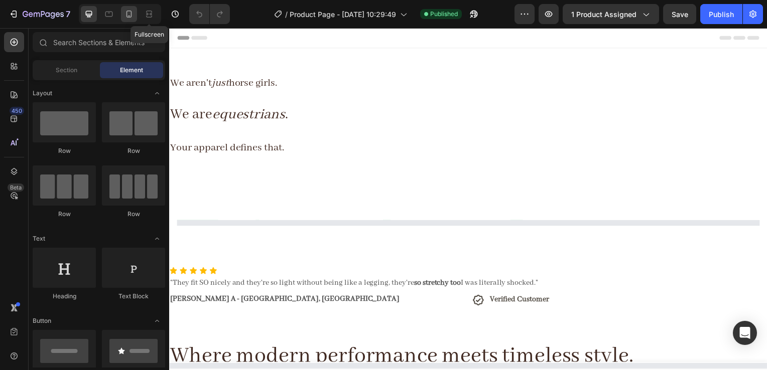
click at [133, 12] on icon at bounding box center [129, 14] width 10 height 10
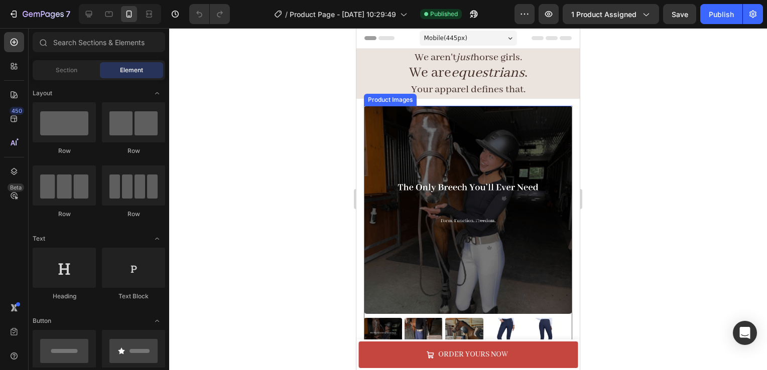
click at [457, 205] on img at bounding box center [468, 210] width 208 height 208
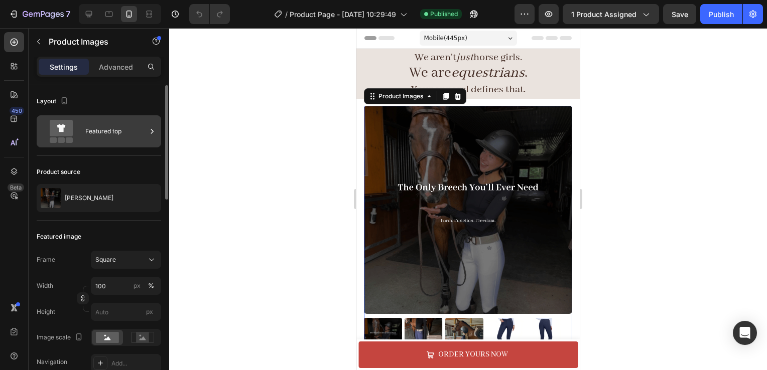
click at [94, 136] on div "Featured top" at bounding box center [115, 131] width 61 height 23
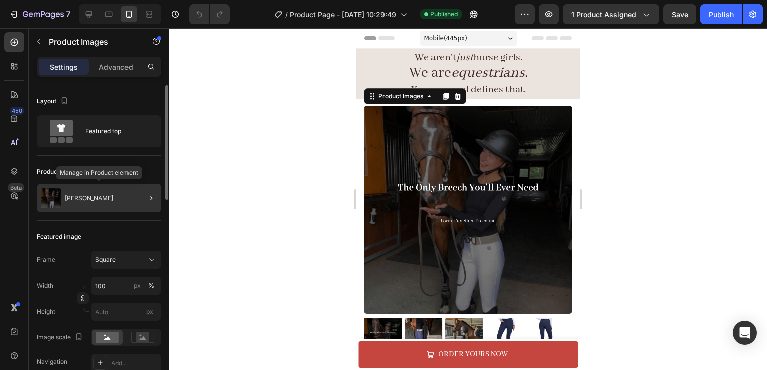
click at [116, 188] on div "[PERSON_NAME]" at bounding box center [99, 198] width 124 height 28
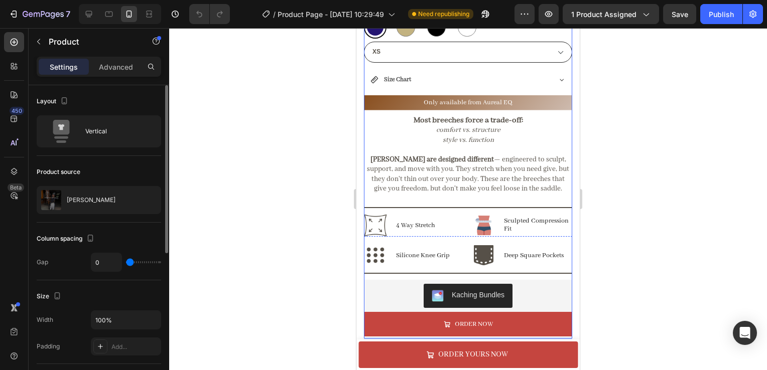
scroll to position [467, 0]
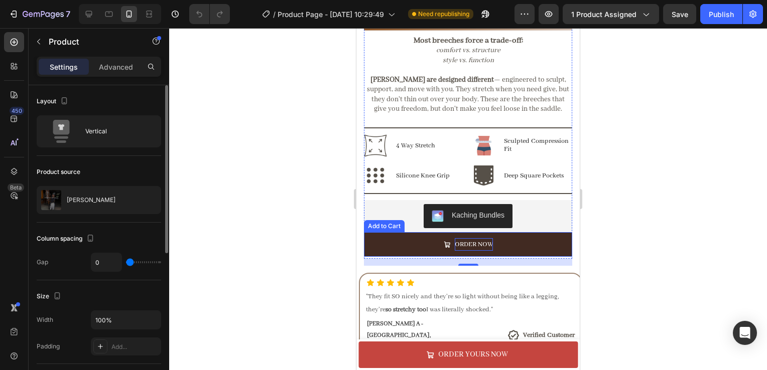
click at [461, 246] on div "ORDER NOW" at bounding box center [474, 244] width 38 height 13
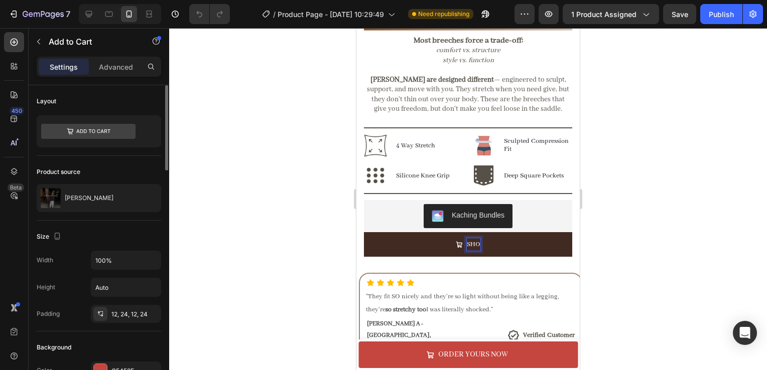
click at [364, 232] on button "SHO" at bounding box center [468, 244] width 208 height 25
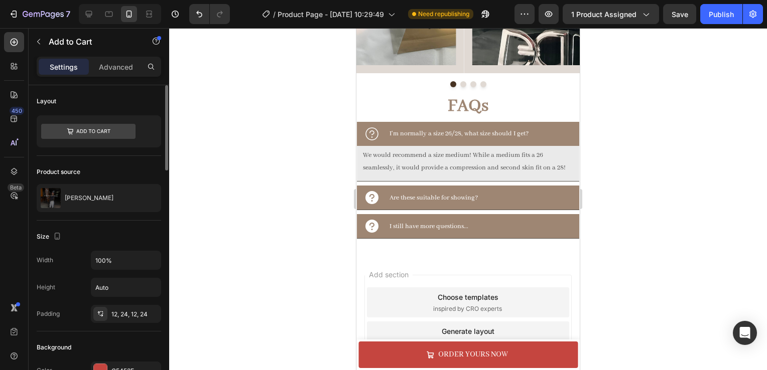
scroll to position [1360, 0]
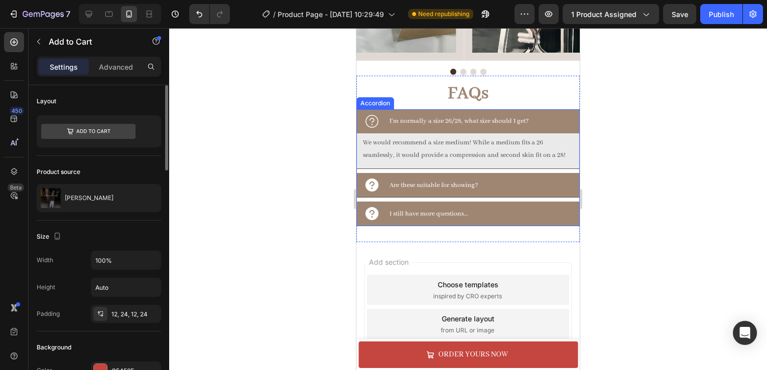
click at [522, 186] on div "Are these suitable for showing?" at bounding box center [483, 186] width 191 height 16
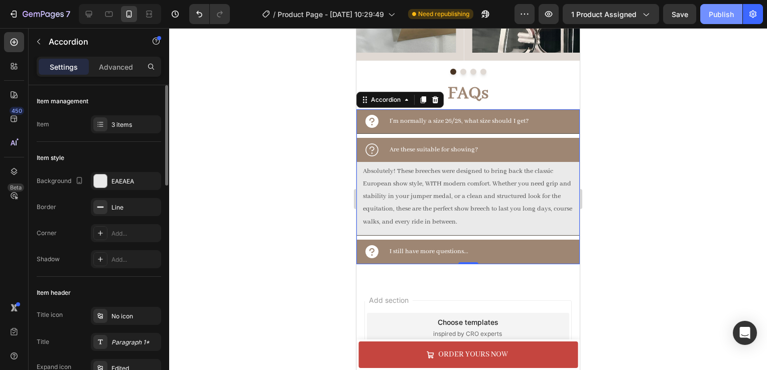
click at [713, 12] on div "Publish" at bounding box center [721, 14] width 25 height 11
click at [28, 27] on div "7 Version history / Product Page - Aug 18, 10:29:49 Published Preview 1 product…" at bounding box center [383, 14] width 767 height 29
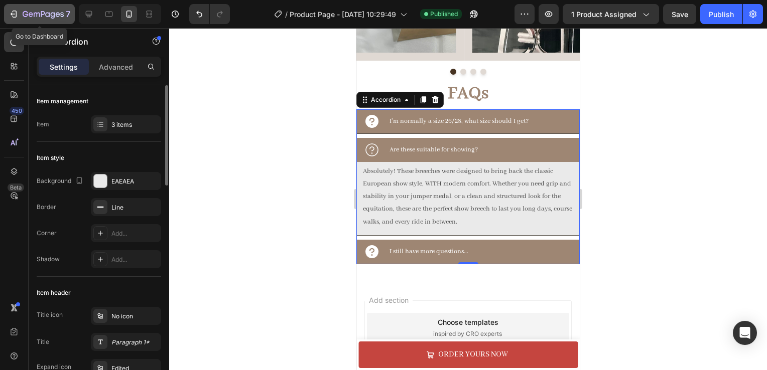
click at [31, 11] on icon "button" at bounding box center [43, 15] width 41 height 9
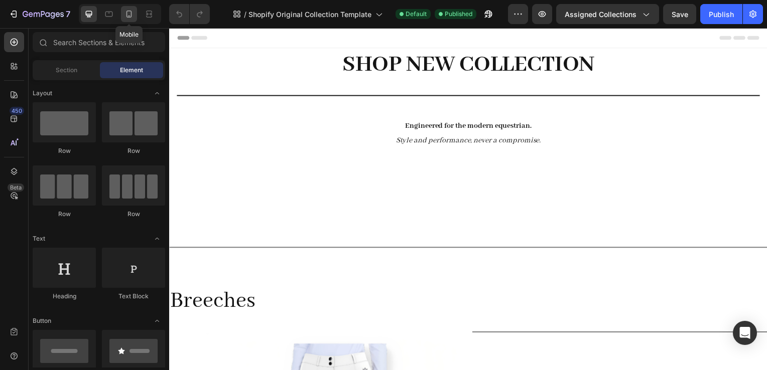
click at [126, 12] on icon at bounding box center [129, 14] width 10 height 10
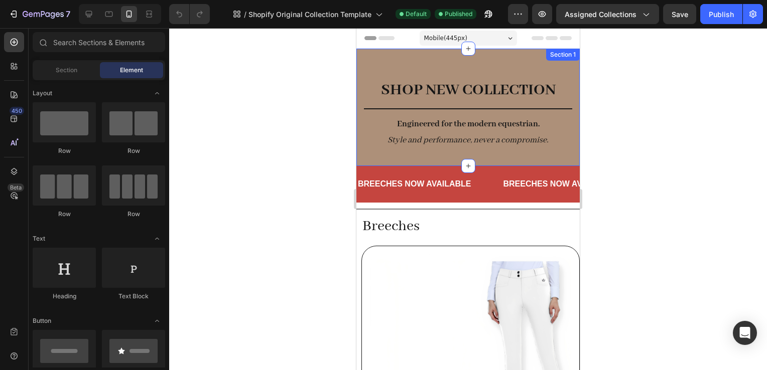
click at [396, 66] on div "SHOP NEW COLLECTION Heading Title Line Engineered for the modern equestrian. St…" at bounding box center [467, 107] width 223 height 117
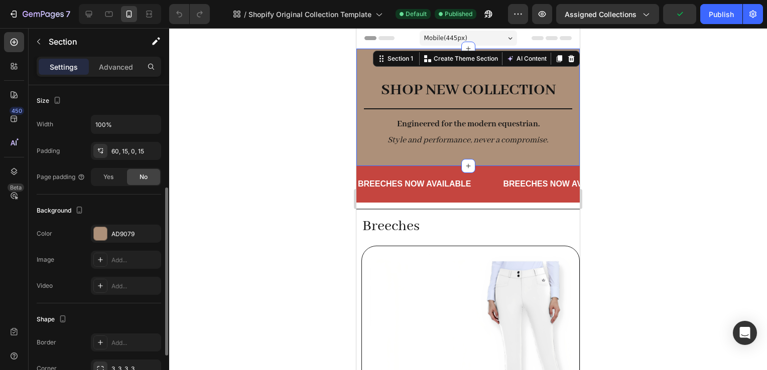
scroll to position [191, 0]
click at [123, 231] on div "AD9079" at bounding box center [125, 233] width 29 height 9
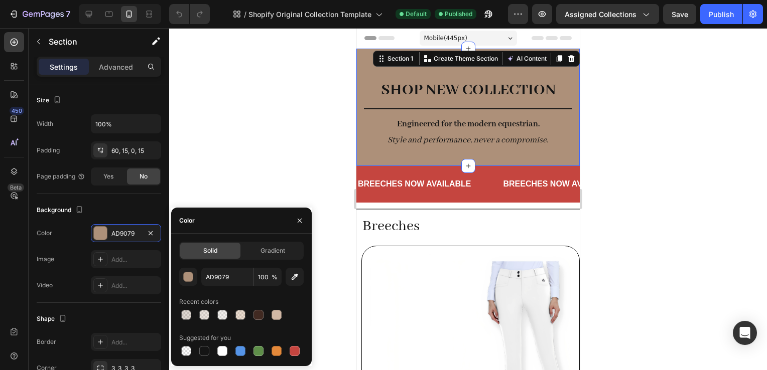
click at [177, 273] on div "Solid Gradient AD9079 100 % Recent colors Suggested for you" at bounding box center [241, 300] width 141 height 116
click at [185, 275] on div "button" at bounding box center [189, 278] width 10 height 10
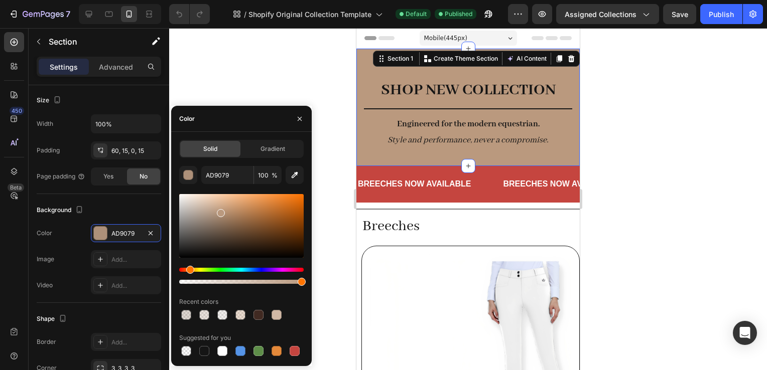
drag, startPoint x: 221, startPoint y: 216, endPoint x: 219, endPoint y: 211, distance: 5.2
click at [219, 211] on div at bounding box center [221, 213] width 8 height 8
type input "BA997E"
click at [261, 177] on input "100" at bounding box center [268, 175] width 28 height 18
type input "80"
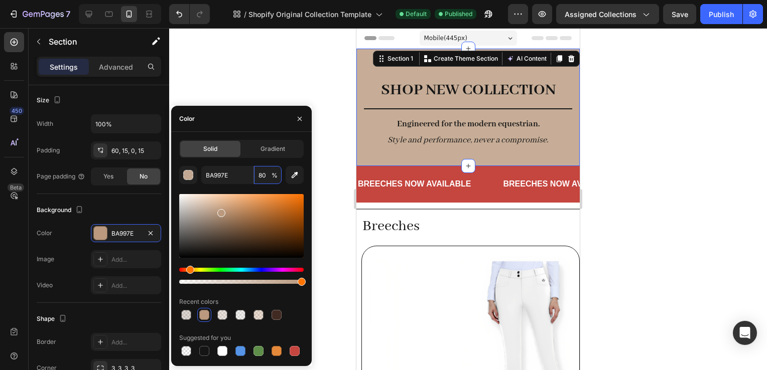
click at [219, 200] on div at bounding box center [241, 226] width 124 height 64
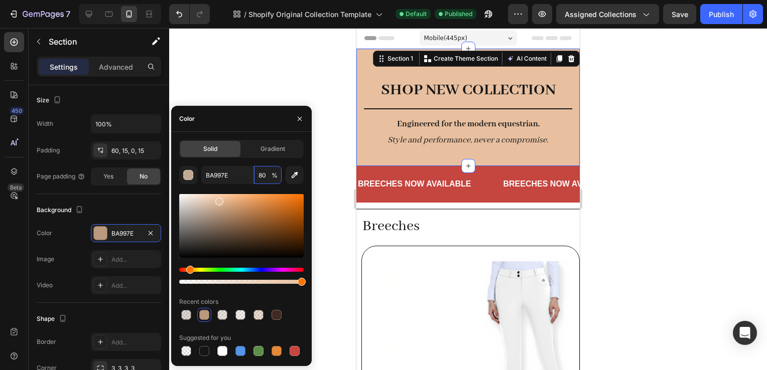
click at [228, 216] on div at bounding box center [241, 226] width 124 height 64
type input "E8C0A0"
type input "100"
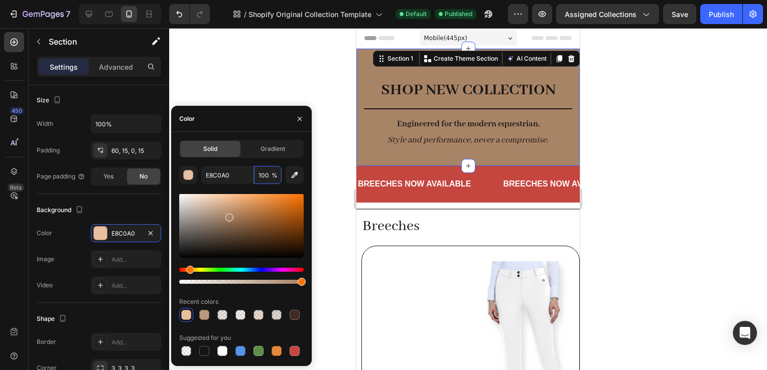
type input "A88466"
click at [263, 168] on input "100" at bounding box center [268, 175] width 28 height 18
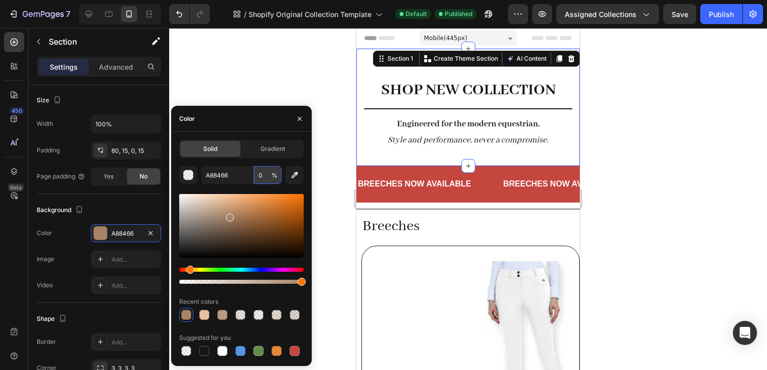
type input "40"
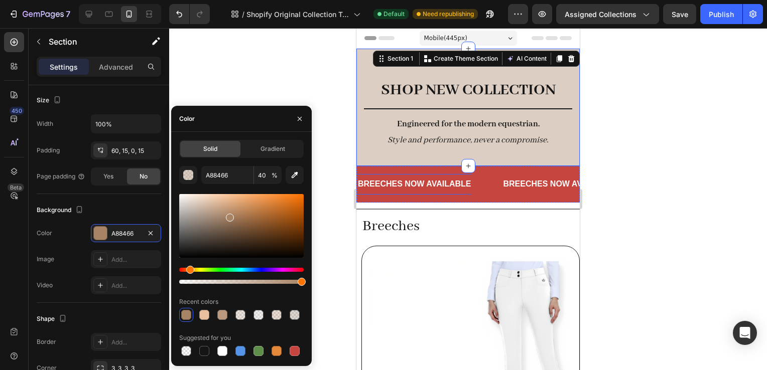
click at [448, 188] on p "BREECHES NOW AVAILABLE" at bounding box center [414, 184] width 113 height 11
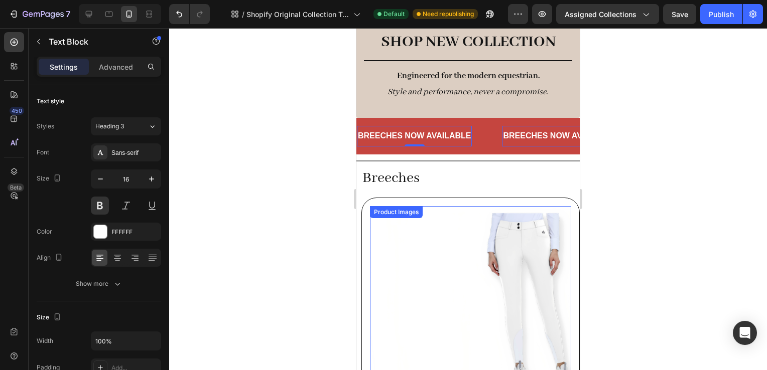
scroll to position [187, 0]
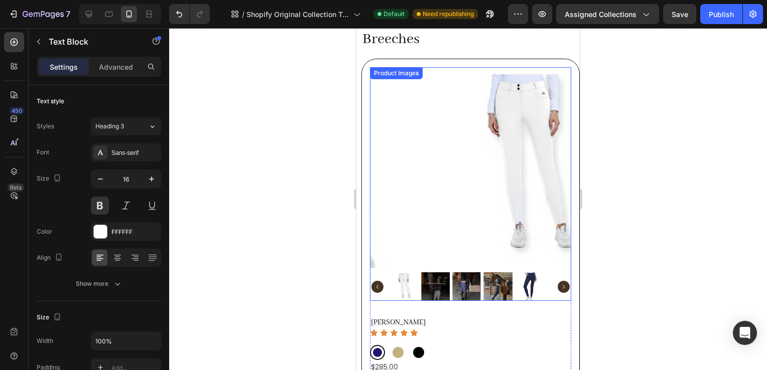
click at [444, 281] on img at bounding box center [435, 287] width 29 height 29
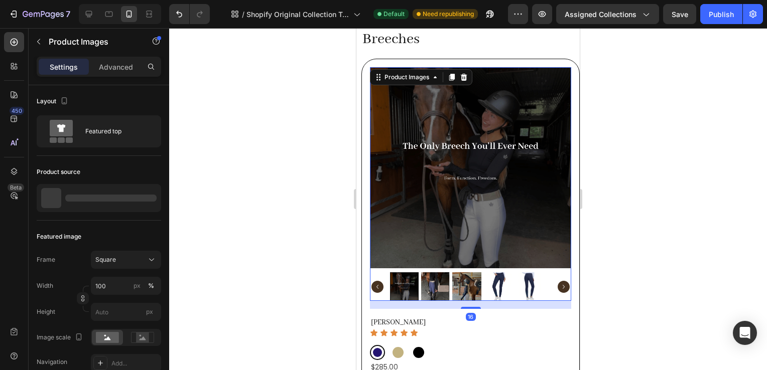
scroll to position [221, 0]
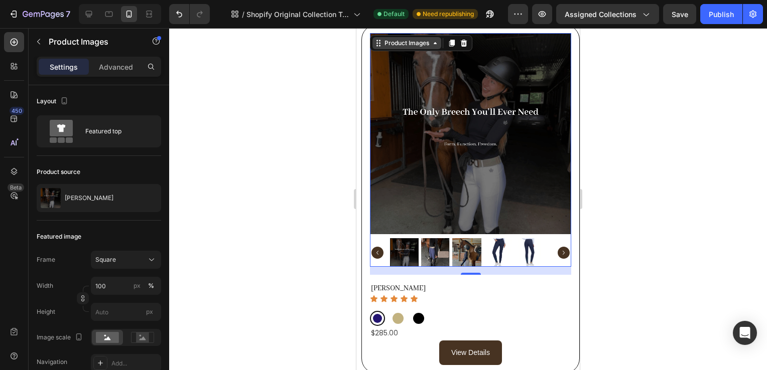
click at [397, 40] on div "Product Images" at bounding box center [407, 43] width 49 height 9
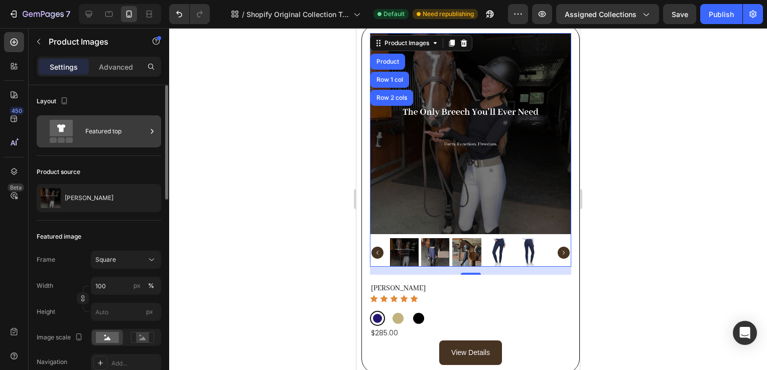
click at [92, 129] on div "Featured top" at bounding box center [115, 131] width 61 height 23
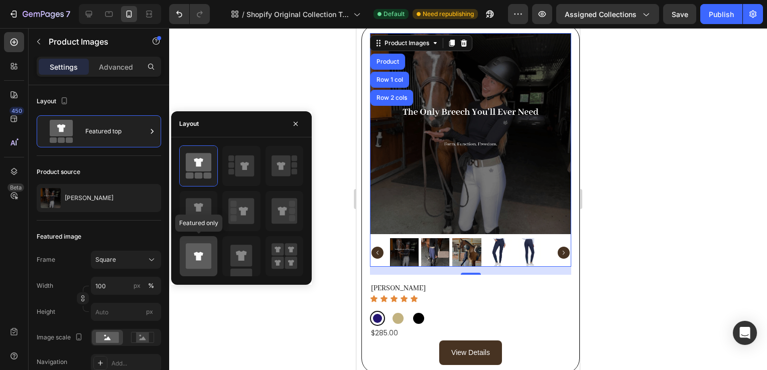
click at [197, 264] on icon at bounding box center [199, 256] width 26 height 26
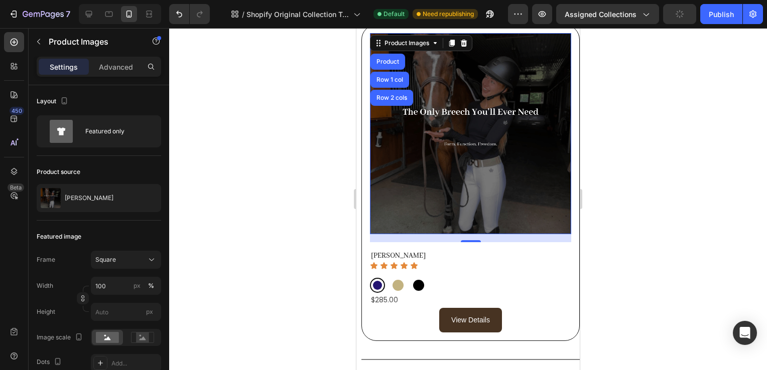
drag, startPoint x: 637, startPoint y: 241, endPoint x: 221, endPoint y: 195, distance: 418.2
click at [637, 241] on div at bounding box center [468, 199] width 598 height 342
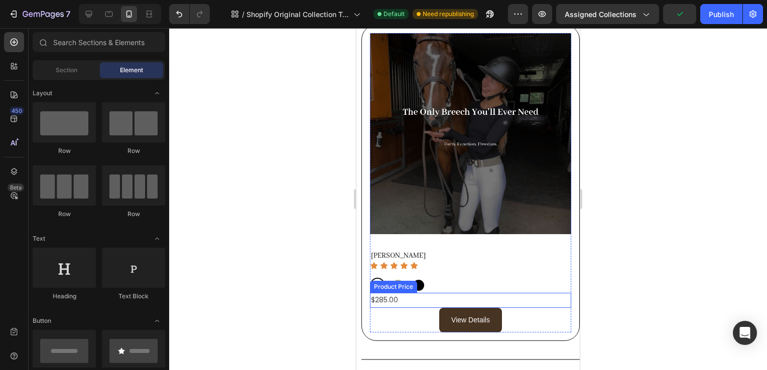
click at [388, 293] on div "$285.00" at bounding box center [470, 300] width 201 height 15
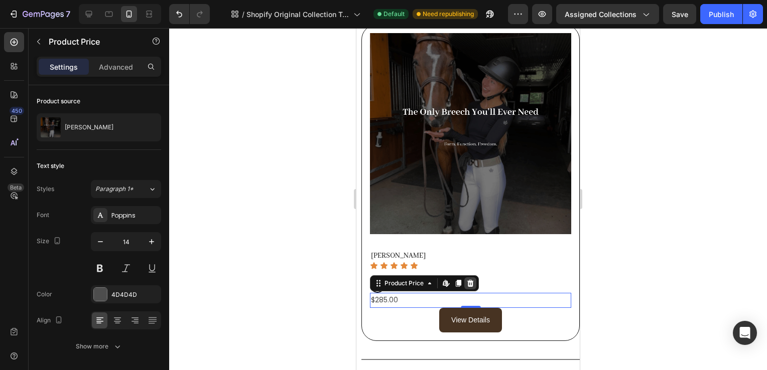
click at [470, 280] on icon at bounding box center [470, 283] width 7 height 7
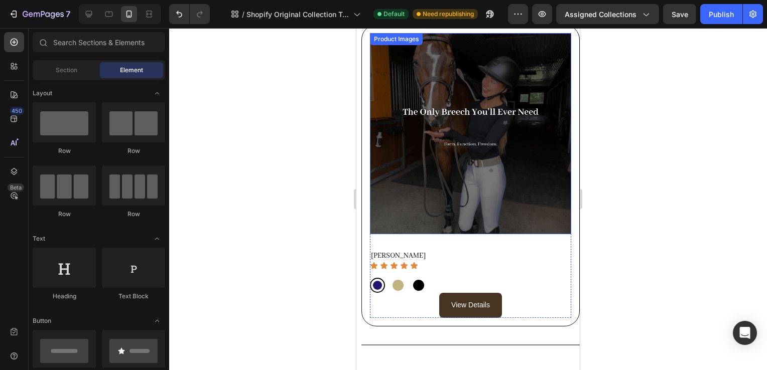
click at [424, 175] on img at bounding box center [470, 133] width 201 height 201
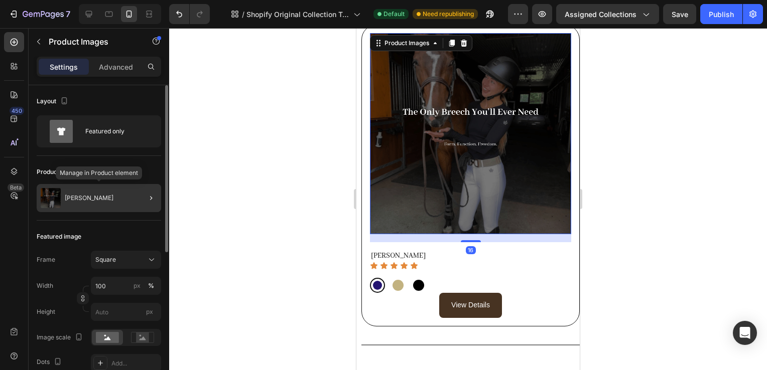
click at [95, 202] on div "[PERSON_NAME]" at bounding box center [99, 198] width 124 height 28
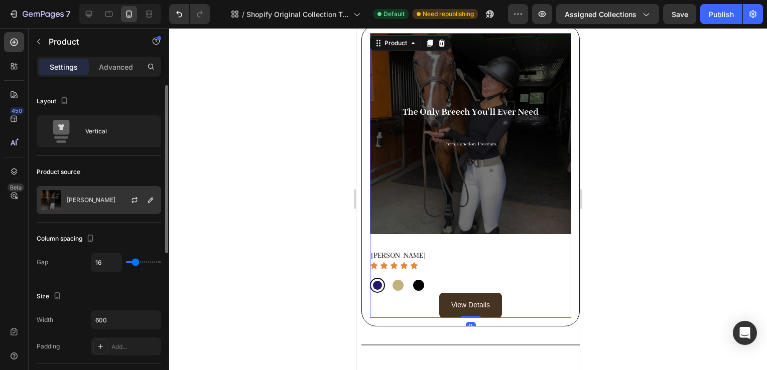
click at [115, 195] on div "[PERSON_NAME]" at bounding box center [99, 200] width 124 height 28
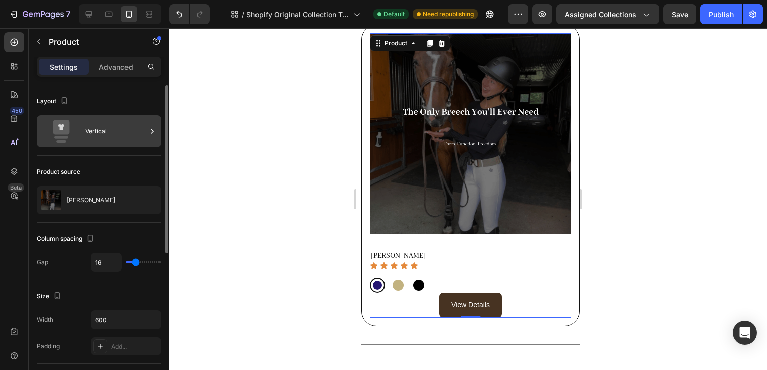
click at [96, 138] on div "Vertical" at bounding box center [115, 131] width 61 height 23
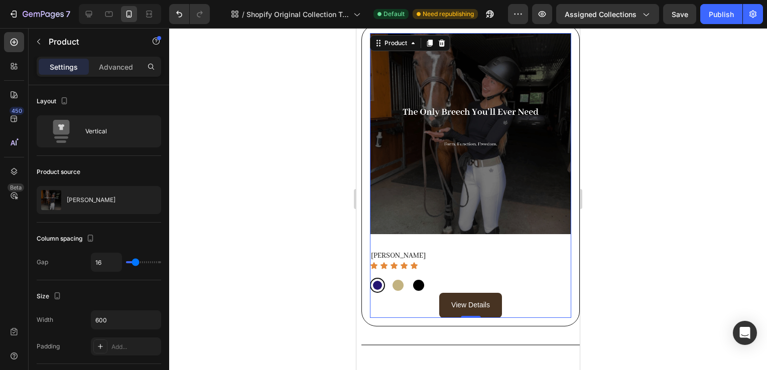
drag, startPoint x: 288, startPoint y: 69, endPoint x: 15, endPoint y: 87, distance: 273.7
click at [288, 69] on div at bounding box center [468, 199] width 598 height 342
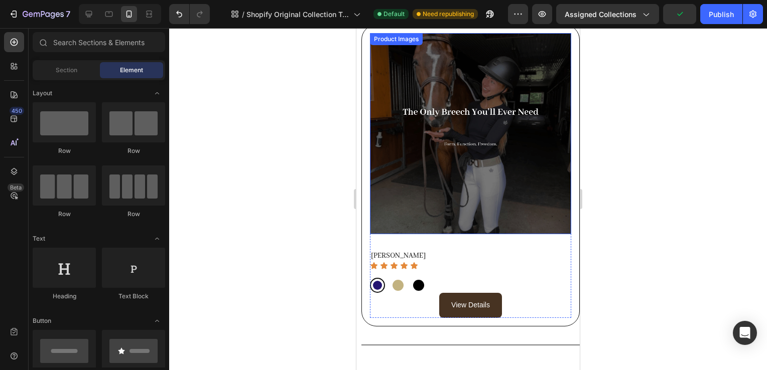
scroll to position [94, 0]
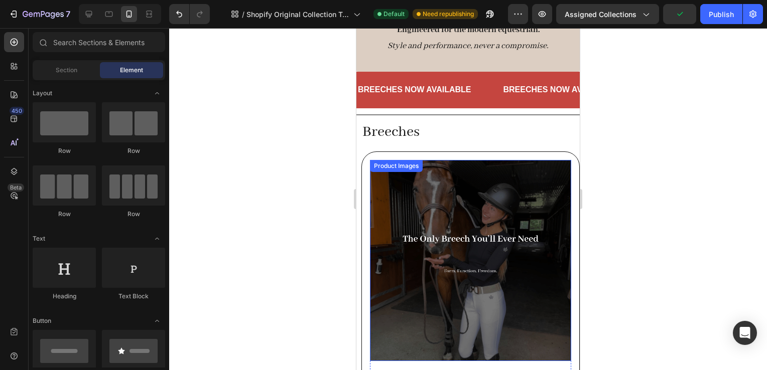
click at [398, 170] on div "Product Images" at bounding box center [396, 166] width 53 height 12
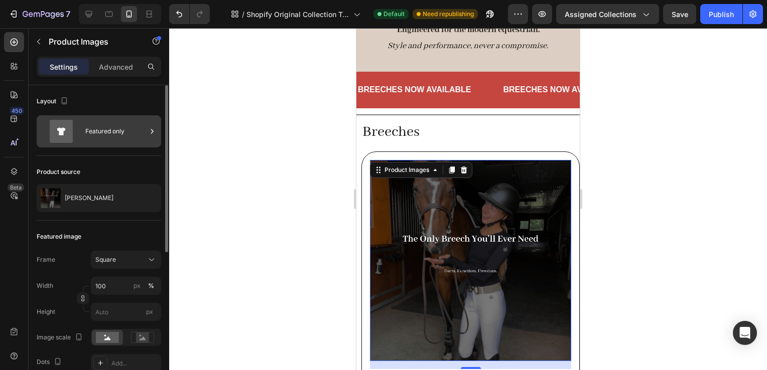
click at [141, 134] on div "Featured only" at bounding box center [115, 131] width 61 height 23
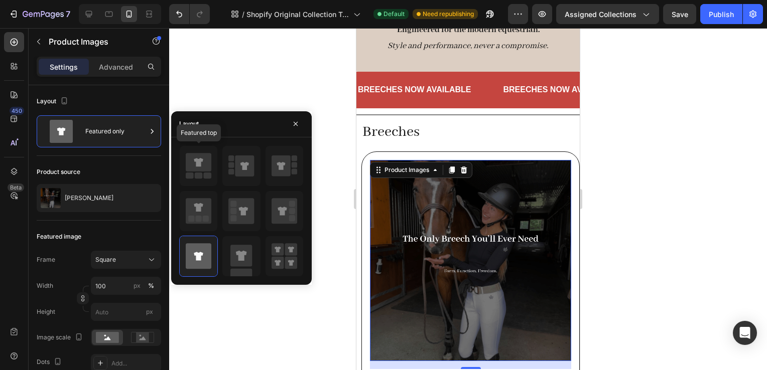
click at [204, 164] on icon at bounding box center [199, 162] width 26 height 19
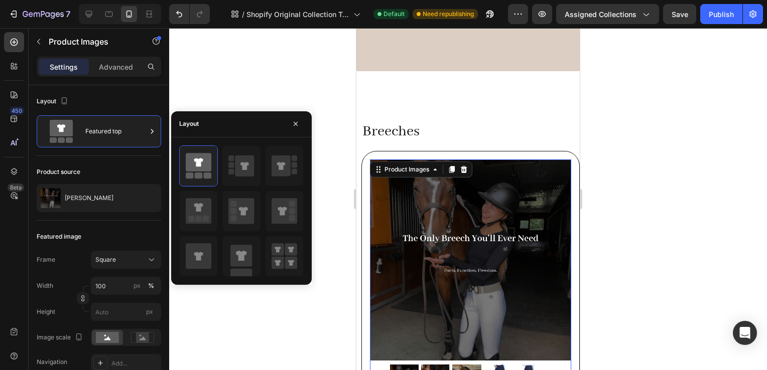
scroll to position [228, 0]
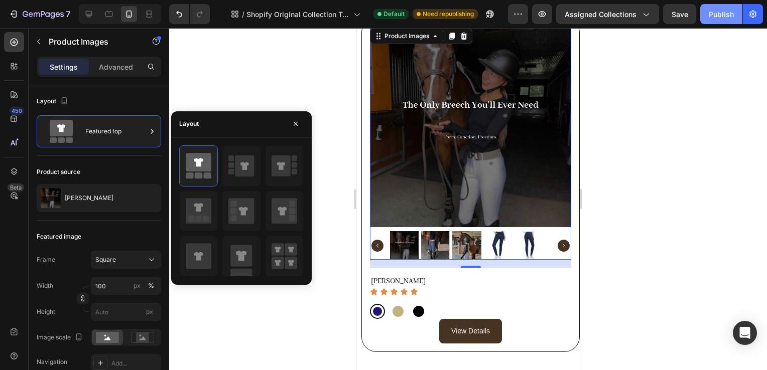
click at [721, 14] on div "Publish" at bounding box center [721, 14] width 25 height 11
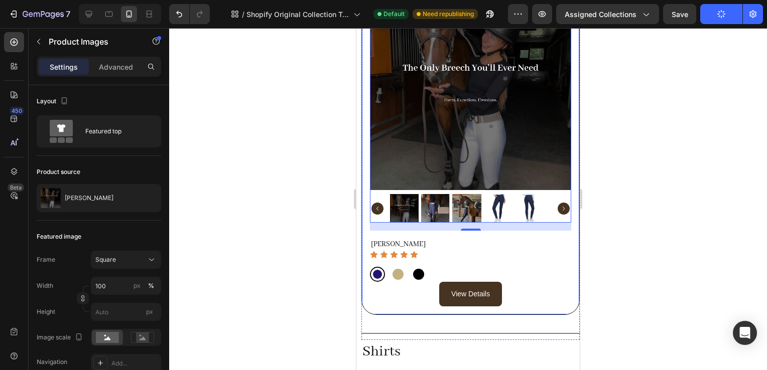
scroll to position [266, 0]
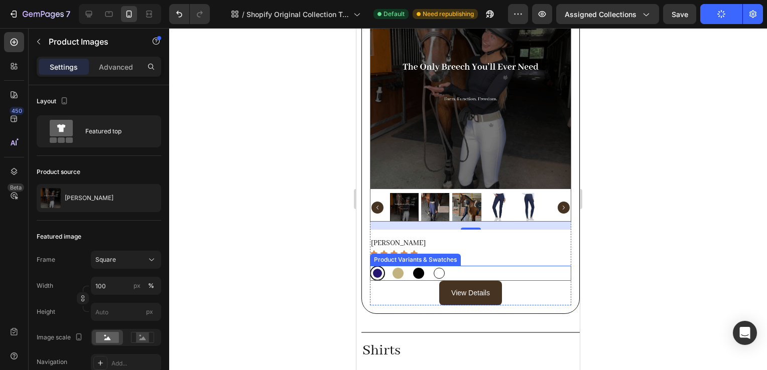
click at [444, 268] on div at bounding box center [439, 273] width 11 height 11
click at [432, 266] on input "White White" at bounding box center [431, 266] width 1 height 1
radio input "true"
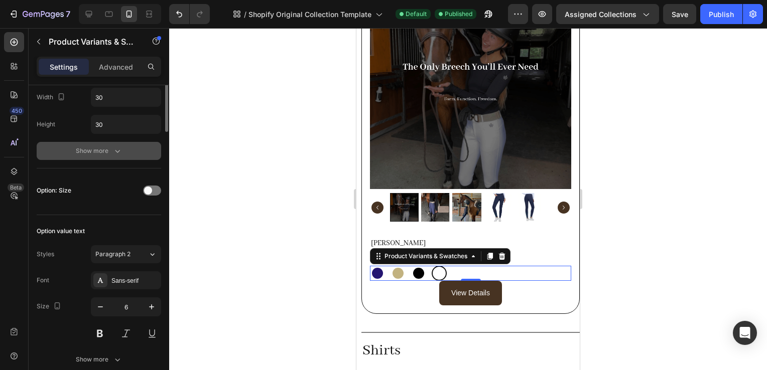
scroll to position [169, 0]
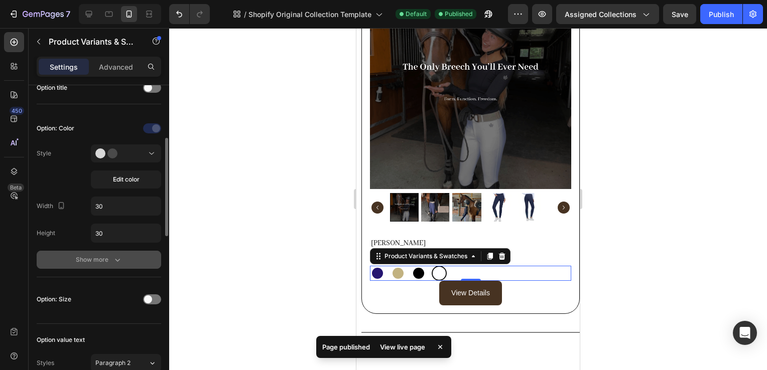
click at [102, 260] on div "Show more" at bounding box center [99, 260] width 47 height 10
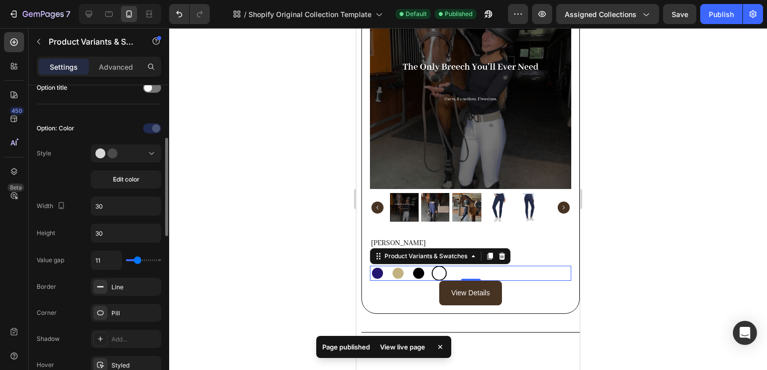
scroll to position [217, 0]
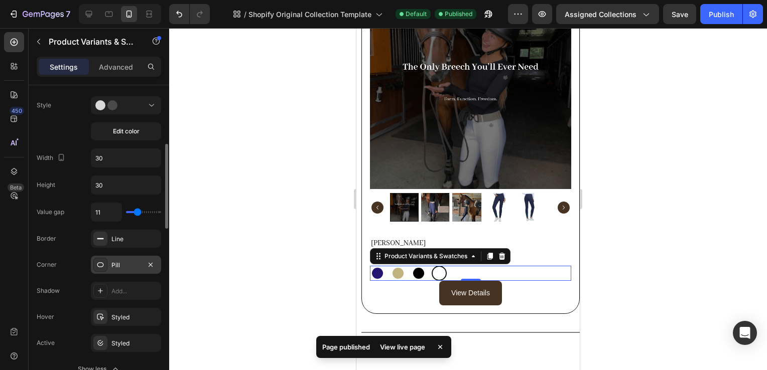
click at [120, 263] on div "Pill" at bounding box center [125, 265] width 29 height 9
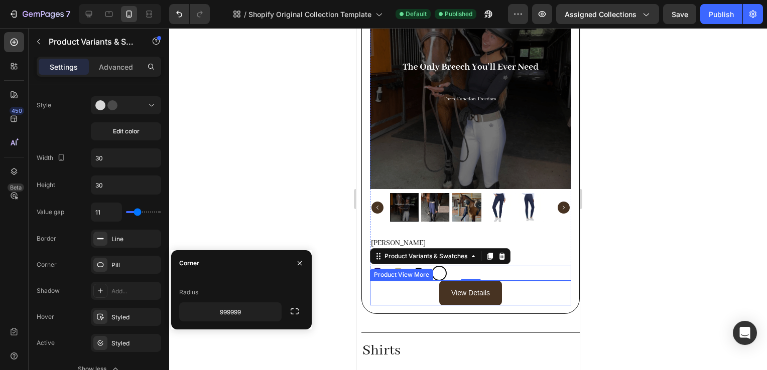
click at [416, 271] on div "Product View More" at bounding box center [401, 275] width 59 height 9
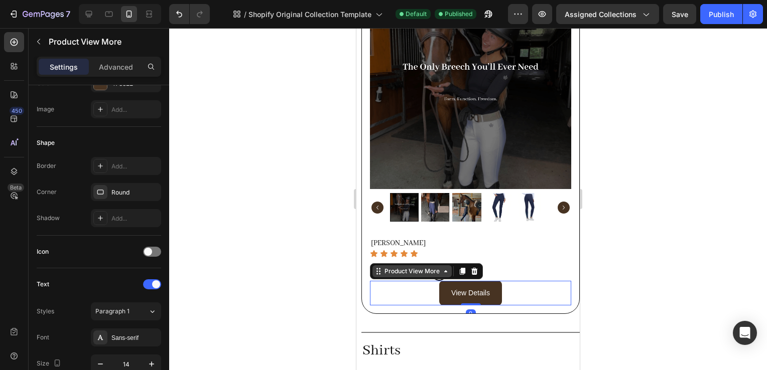
scroll to position [0, 0]
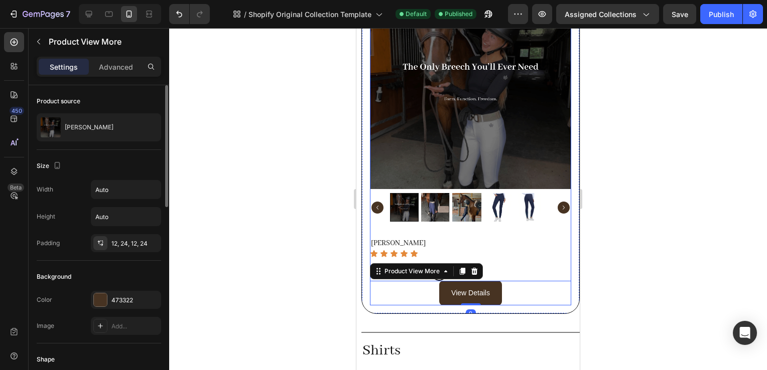
click at [548, 226] on div "Product Images Align Breech Product Title Icon Icon Icon Icon Icon Icon List Bl…" at bounding box center [470, 147] width 201 height 318
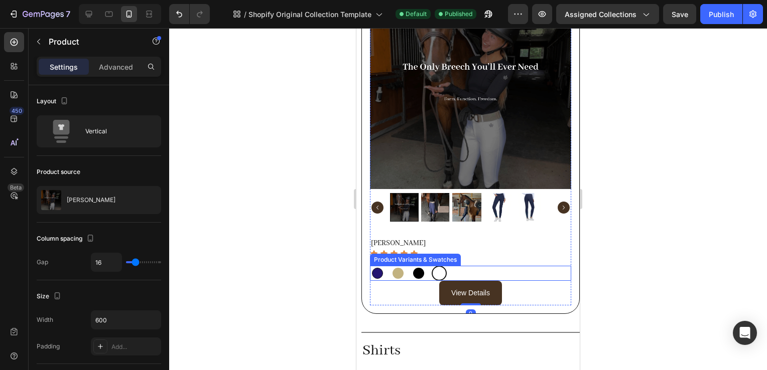
click at [379, 268] on div at bounding box center [377, 273] width 11 height 11
click at [370, 266] on input "Blueberry Blueberry" at bounding box center [369, 266] width 1 height 1
radio input "true"
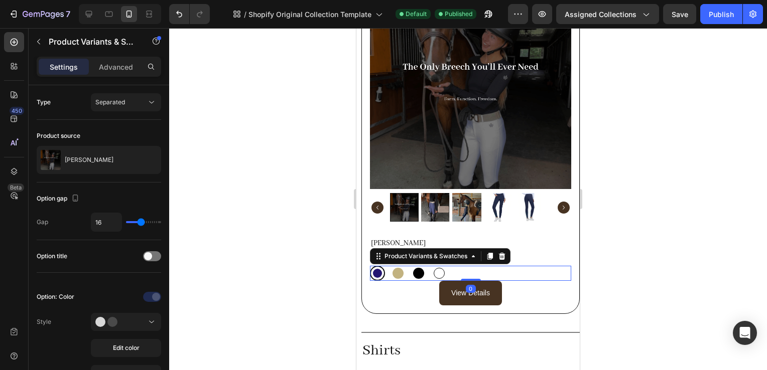
click at [440, 268] on div at bounding box center [439, 273] width 11 height 11
click at [432, 266] on input "White White" at bounding box center [431, 266] width 1 height 1
radio input "true"
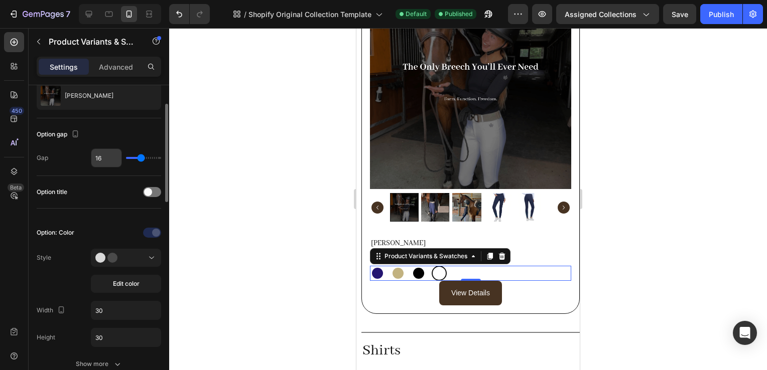
scroll to position [64, 0]
click at [126, 281] on span "Edit color" at bounding box center [126, 284] width 27 height 9
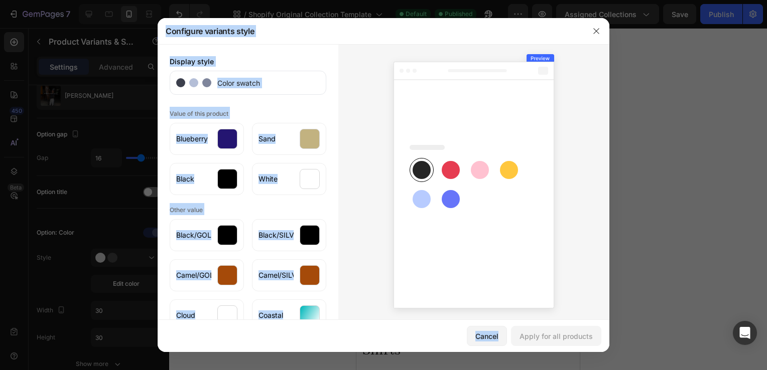
drag, startPoint x: 126, startPoint y: 281, endPoint x: 567, endPoint y: 78, distance: 485.6
click at [567, 78] on div "Configure variants style Display style Color swatch Value of this product Blueb…" at bounding box center [383, 185] width 767 height 370
drag, startPoint x: 567, startPoint y: 78, endPoint x: 468, endPoint y: 22, distance: 113.6
click at [468, 22] on div "Configure variants style" at bounding box center [371, 31] width 426 height 26
click at [596, 29] on icon "button" at bounding box center [596, 31] width 8 height 8
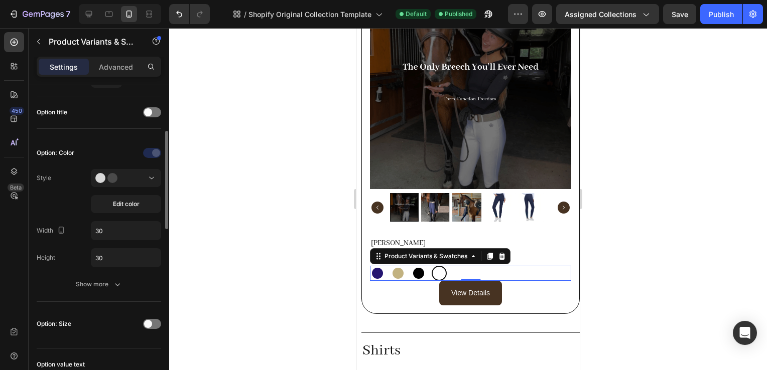
scroll to position [145, 0]
click at [92, 280] on div "Show more" at bounding box center [99, 284] width 47 height 10
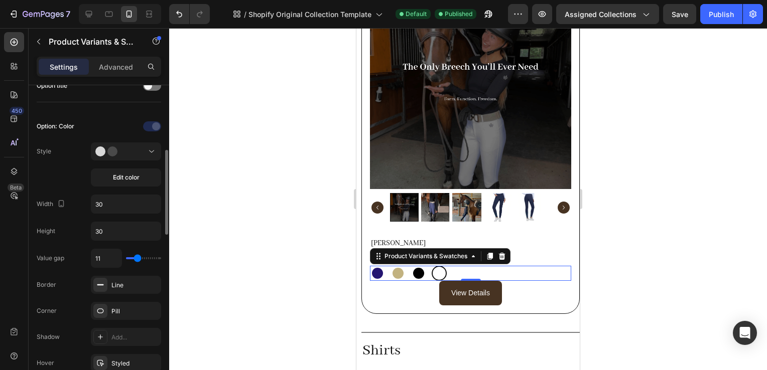
scroll to position [189, 0]
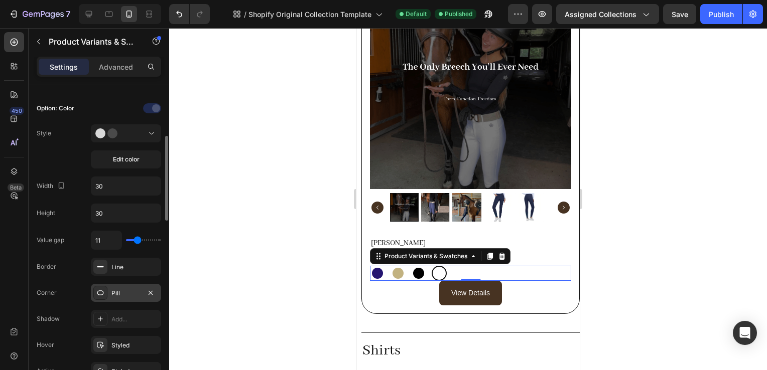
click at [135, 293] on div "Pill" at bounding box center [125, 293] width 29 height 9
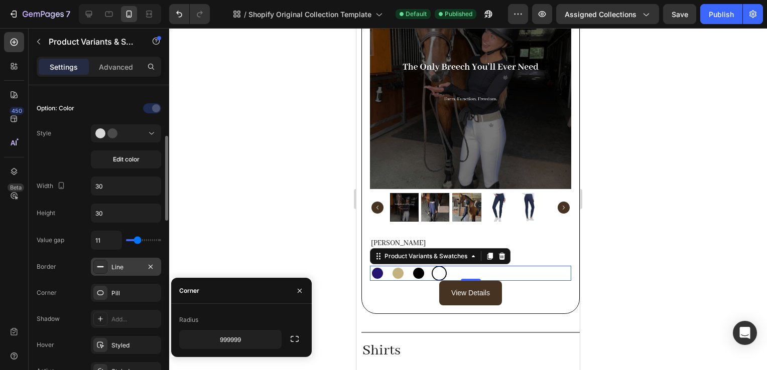
click at [126, 273] on div "Line" at bounding box center [126, 267] width 70 height 18
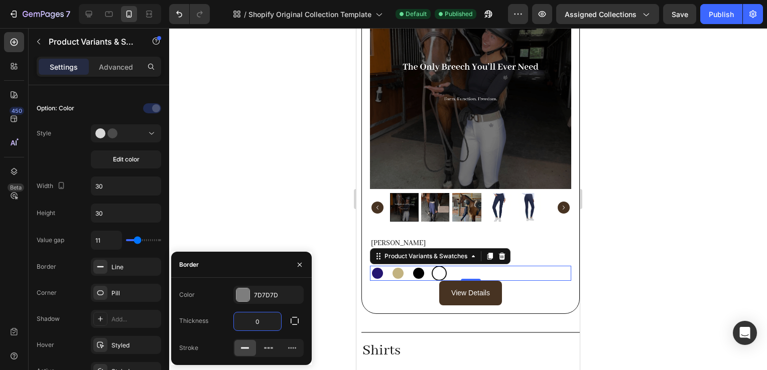
click at [258, 323] on input "0" at bounding box center [257, 322] width 47 height 18
type input "1"
click at [503, 304] on div "Product Images Align Breech Product Title Icon Icon Icon Icon Icon Icon List Bl…" at bounding box center [470, 146] width 218 height 335
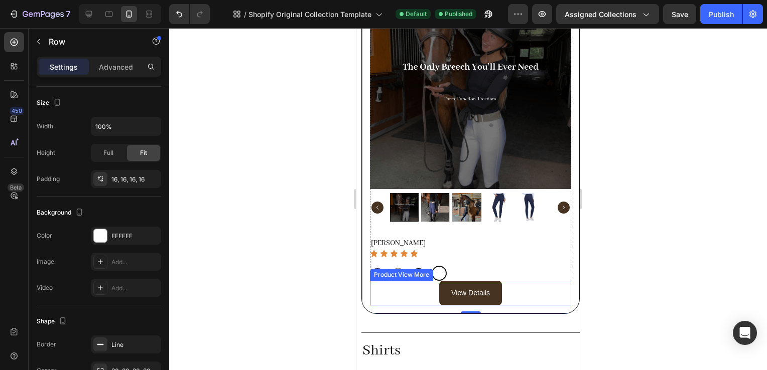
scroll to position [0, 0]
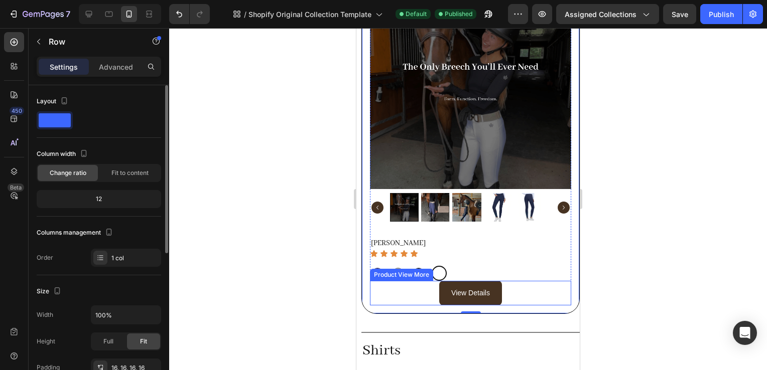
click at [397, 271] on div "Product View More" at bounding box center [401, 275] width 59 height 9
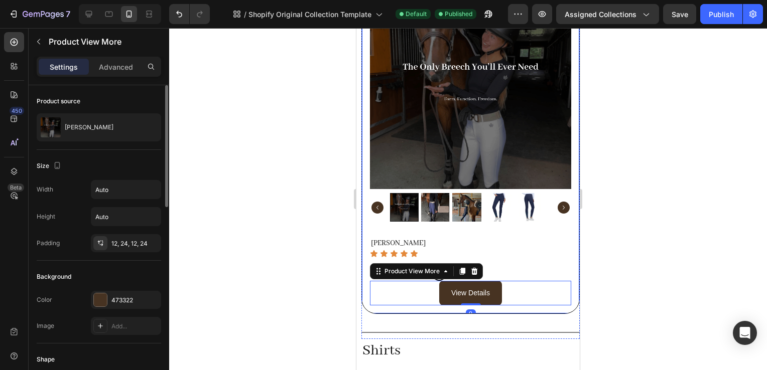
click at [390, 296] on div "View Details" at bounding box center [470, 293] width 201 height 25
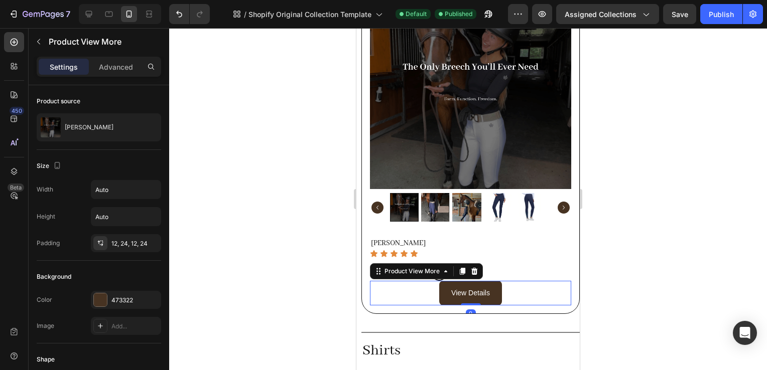
click at [520, 222] on div "Product Images Align Breech Product Title Icon Icon Icon Icon Icon Icon List Bl…" at bounding box center [470, 147] width 201 height 318
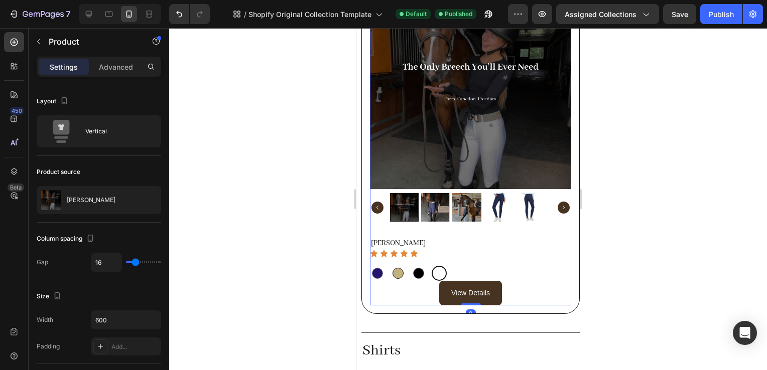
click at [399, 268] on div at bounding box center [398, 273] width 11 height 11
click at [391, 266] on input "Sand Sand" at bounding box center [390, 266] width 1 height 1
radio input "true"
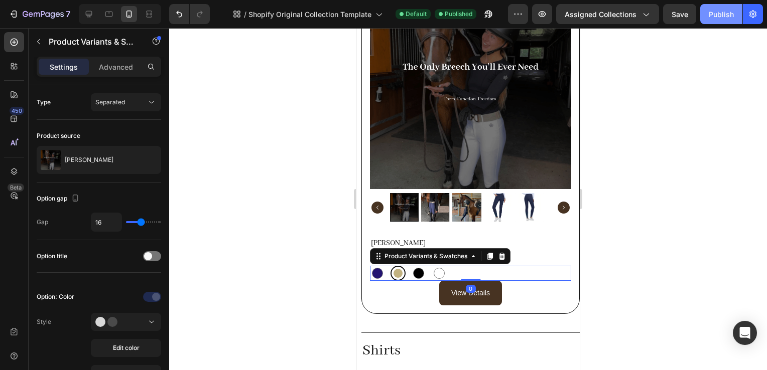
click at [722, 9] on div "Publish" at bounding box center [721, 14] width 25 height 11
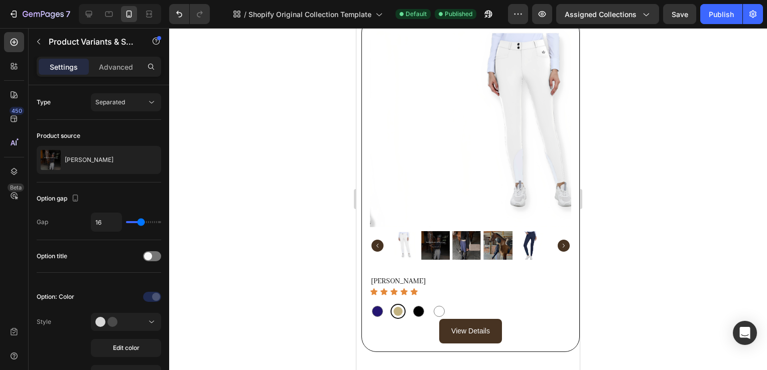
scroll to position [246, 0]
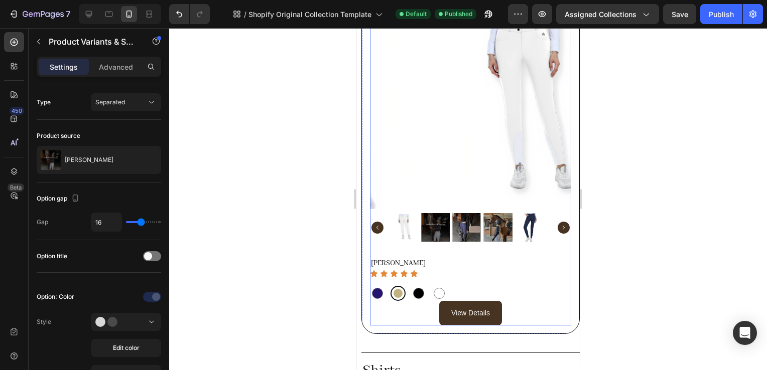
click at [433, 248] on div "Product Images Align Breech Product Title Icon Icon Icon Icon Icon Icon List Bl…" at bounding box center [470, 167] width 201 height 318
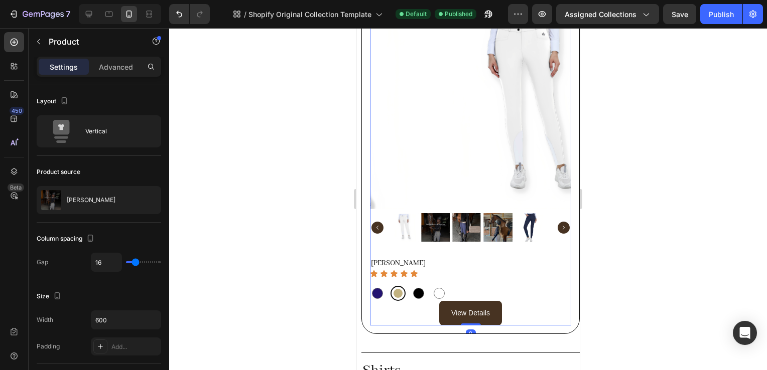
click at [654, 258] on div at bounding box center [468, 199] width 598 height 342
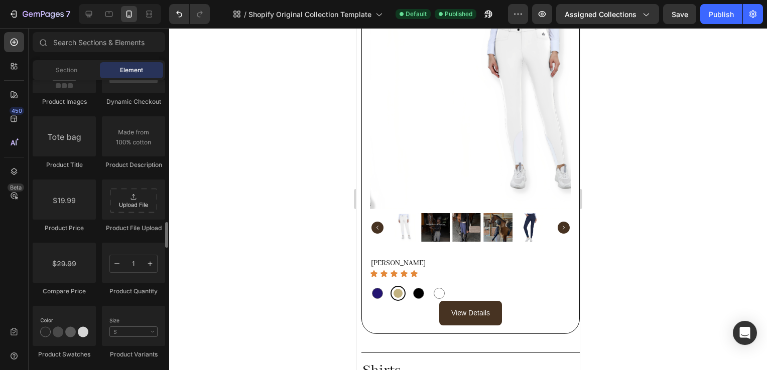
scroll to position [1587, 0]
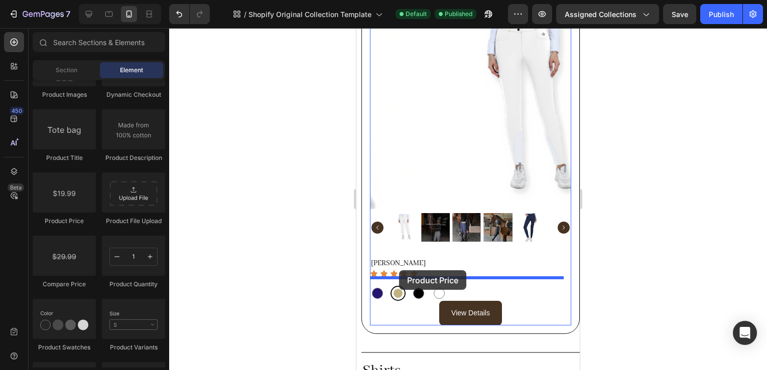
drag, startPoint x: 417, startPoint y: 224, endPoint x: 399, endPoint y: 271, distance: 49.4
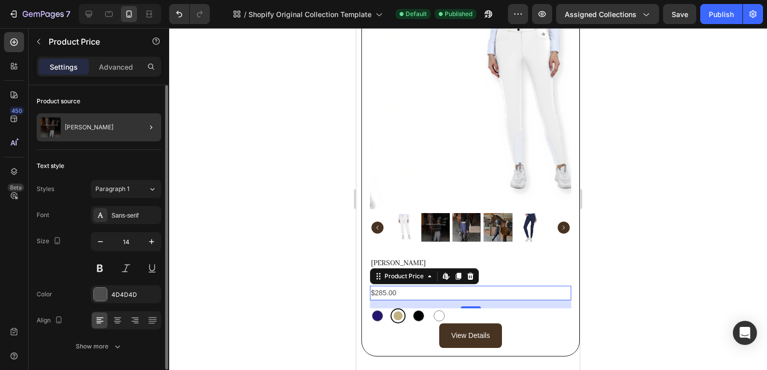
click at [136, 127] on div at bounding box center [147, 127] width 28 height 28
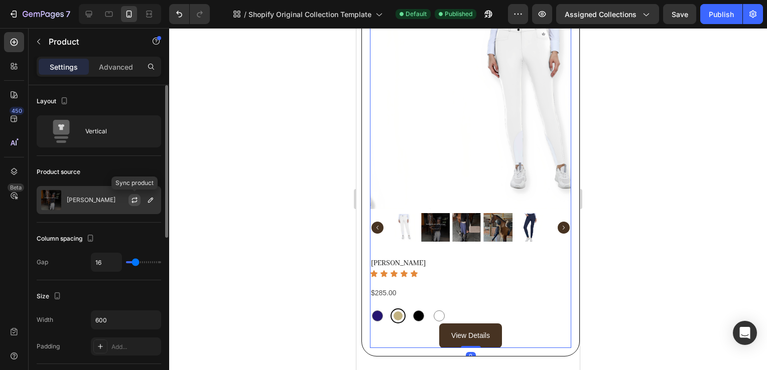
click at [137, 200] on icon "button" at bounding box center [135, 200] width 8 height 8
